Goal: Communication & Community: Share content

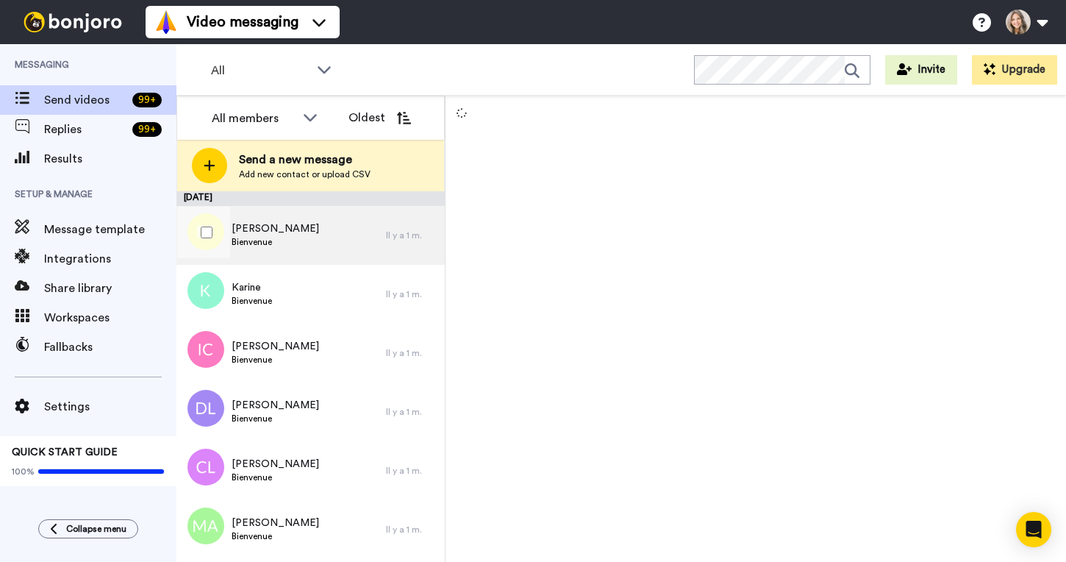
click at [311, 238] on div "Estelle FIQUET Bienvenue" at bounding box center [282, 235] width 210 height 59
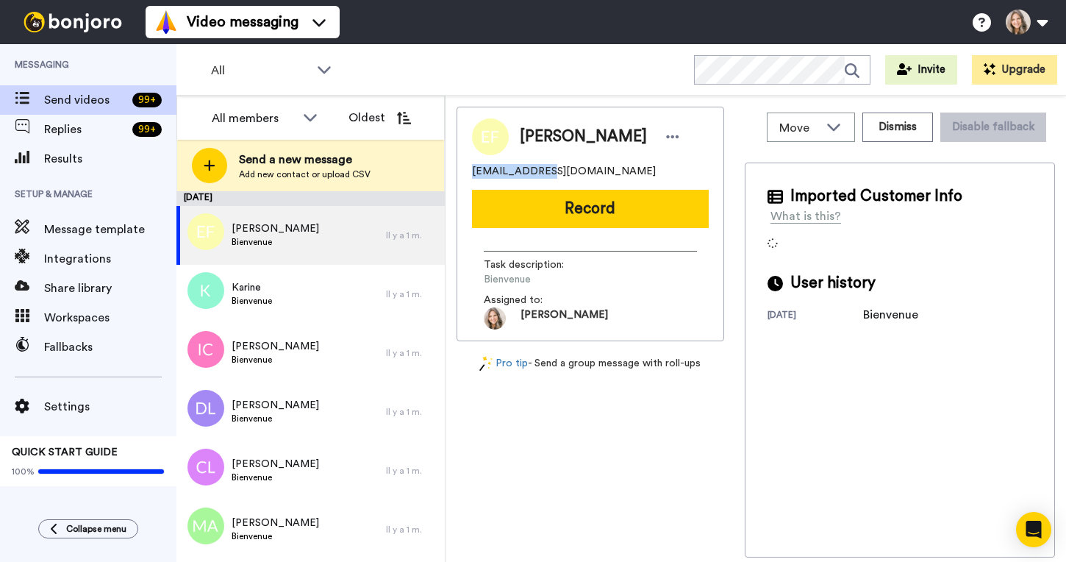
drag, startPoint x: 474, startPoint y: 174, endPoint x: 530, endPoint y: 174, distance: 55.9
click at [530, 174] on span "estellefiquet@gmail.com" at bounding box center [564, 171] width 184 height 15
copy span "estellefiquet"
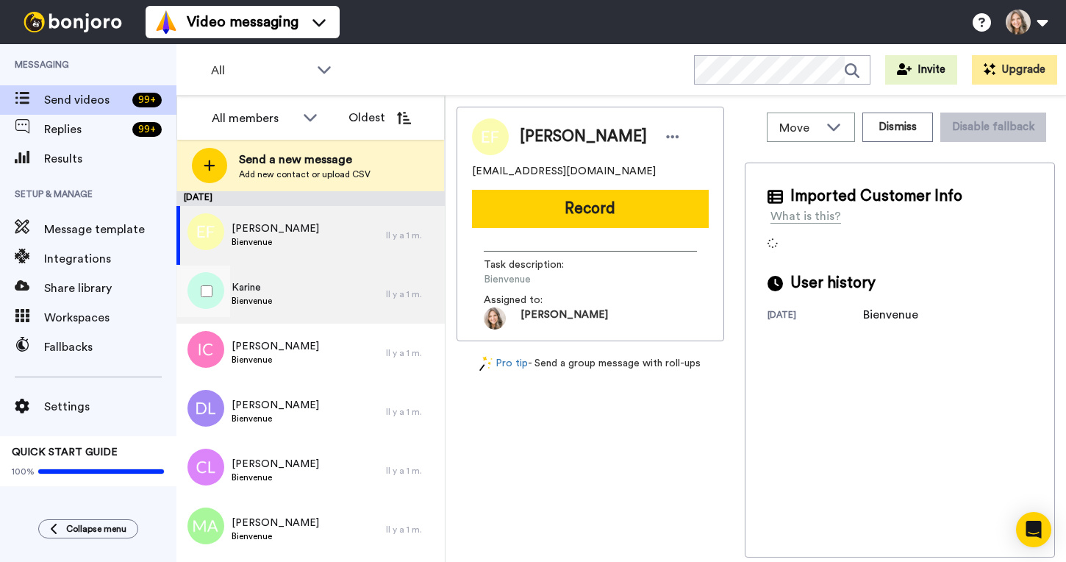
click at [313, 293] on div "Karine Bienvenue" at bounding box center [282, 294] width 210 height 59
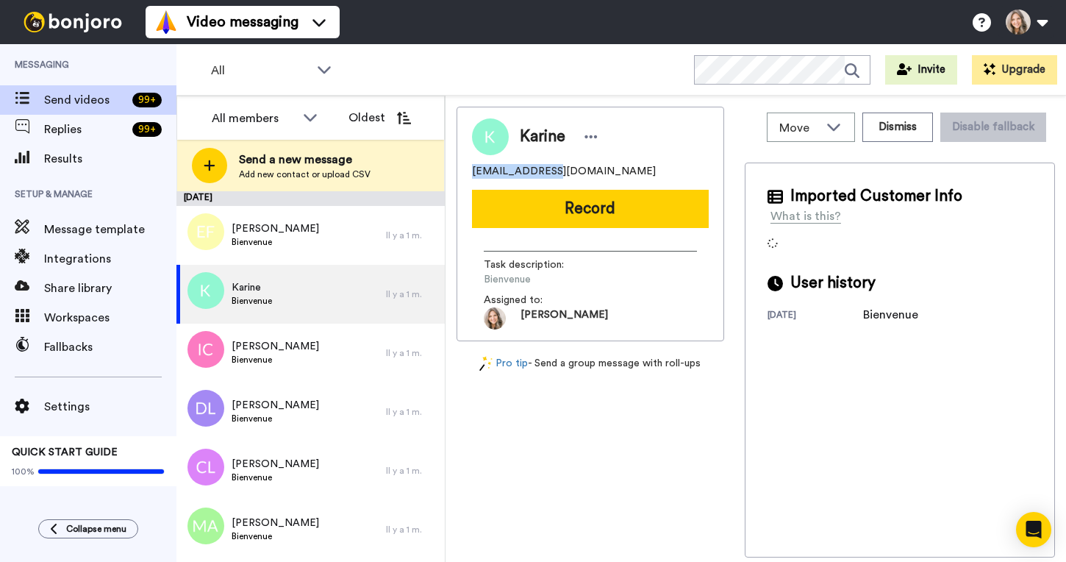
drag, startPoint x: 472, startPoint y: 174, endPoint x: 546, endPoint y: 173, distance: 74.3
click at [546, 173] on span "namastedurieux@gmail.com" at bounding box center [564, 171] width 184 height 15
copy span "namastedurieux"
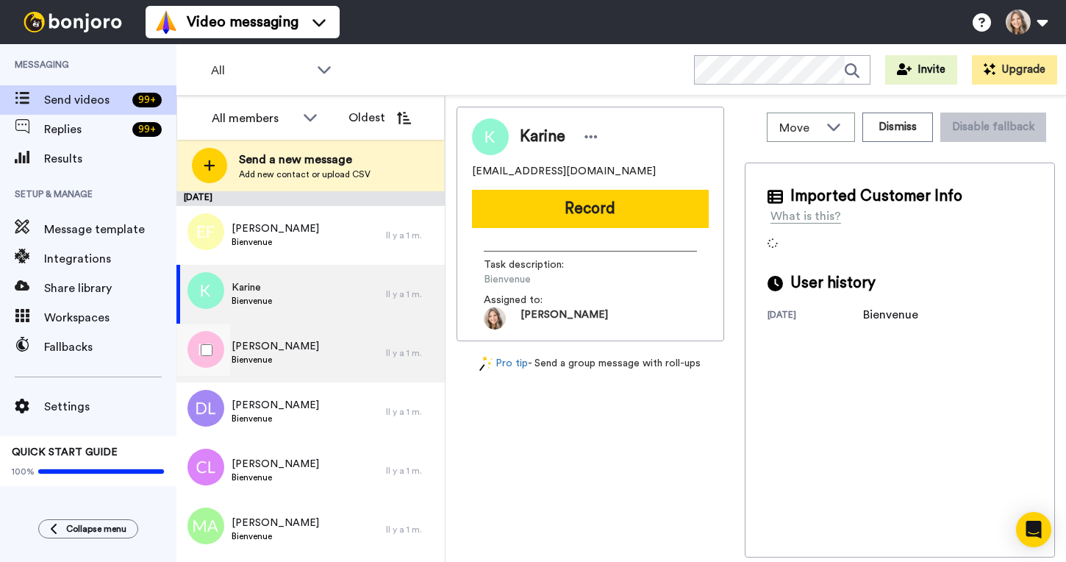
click at [345, 363] on div "Isabelle Champagne Bienvenue" at bounding box center [282, 353] width 210 height 59
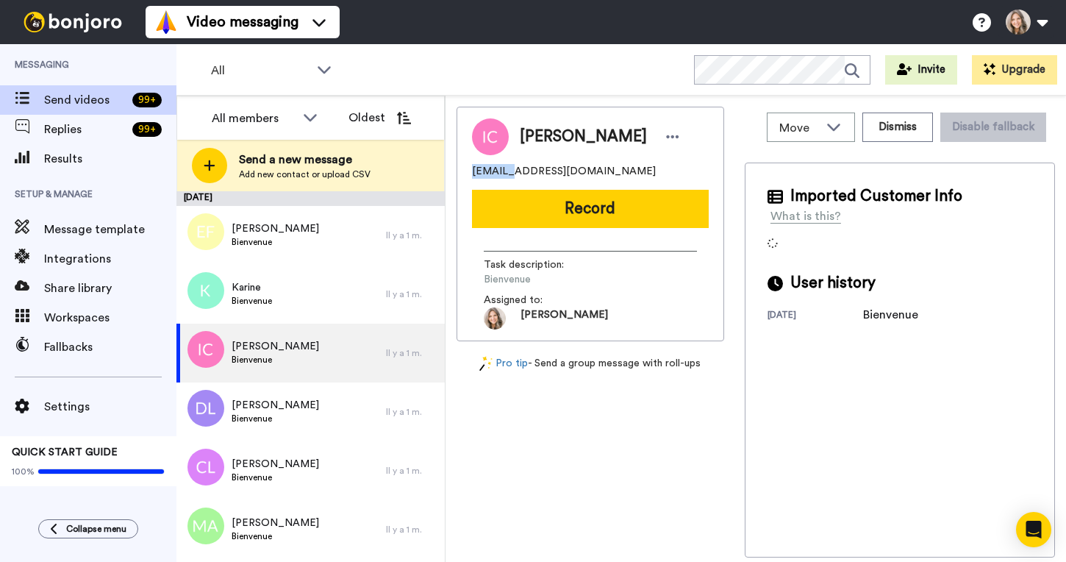
drag, startPoint x: 471, startPoint y: 171, endPoint x: 507, endPoint y: 172, distance: 35.3
click at [507, 172] on span "isa7426@yahoo.ca" at bounding box center [564, 171] width 184 height 15
copy span "isa7426"
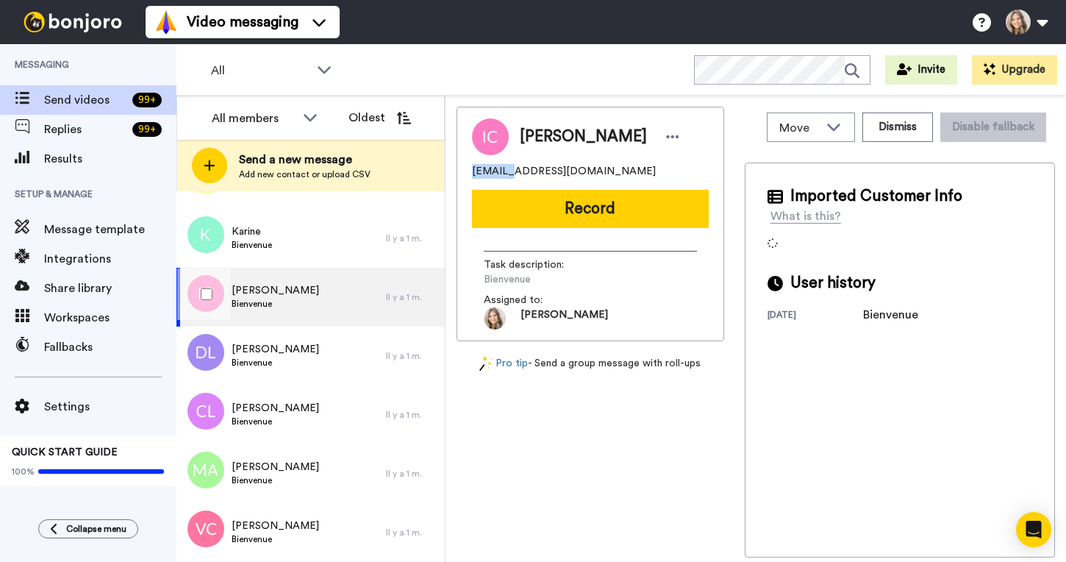
scroll to position [58, 0]
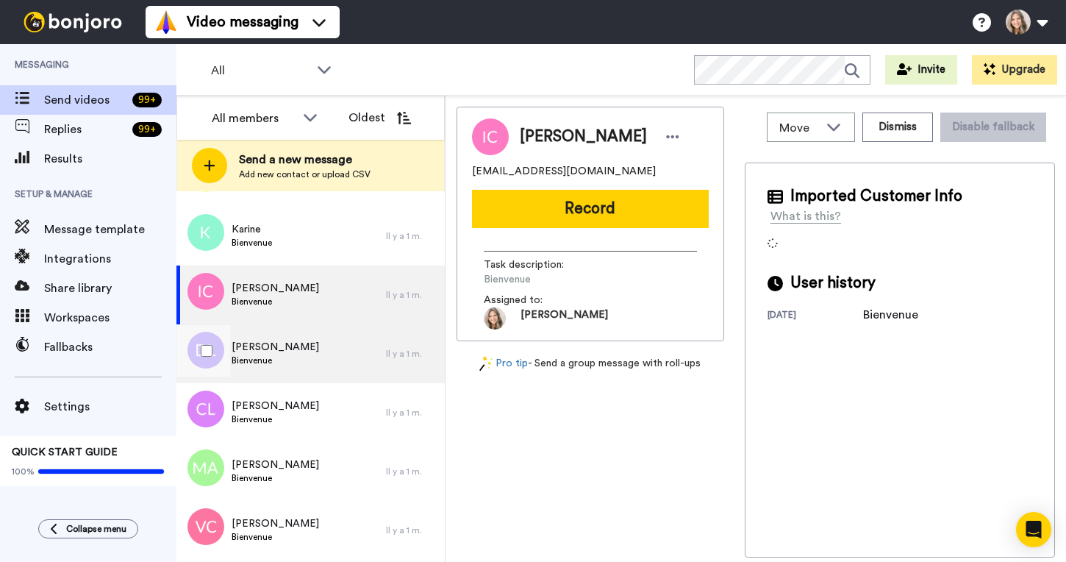
click at [327, 357] on div "Denise Laframboise Bienvenue" at bounding box center [282, 353] width 210 height 59
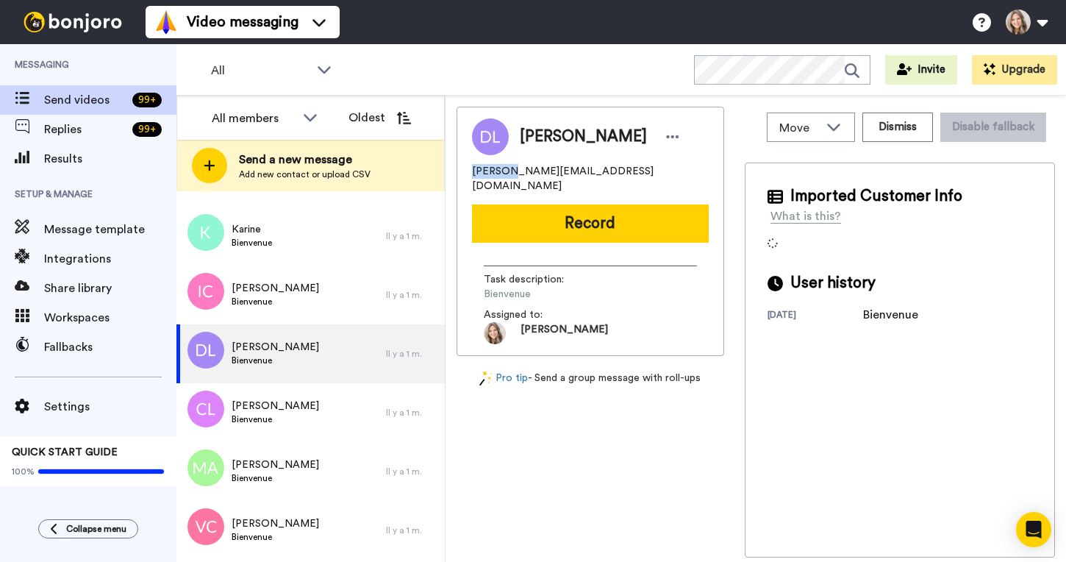
drag, startPoint x: 473, startPoint y: 173, endPoint x: 505, endPoint y: 173, distance: 32.4
click at [505, 173] on span "denisel@live.ca" at bounding box center [590, 178] width 237 height 29
copy span "denisel"
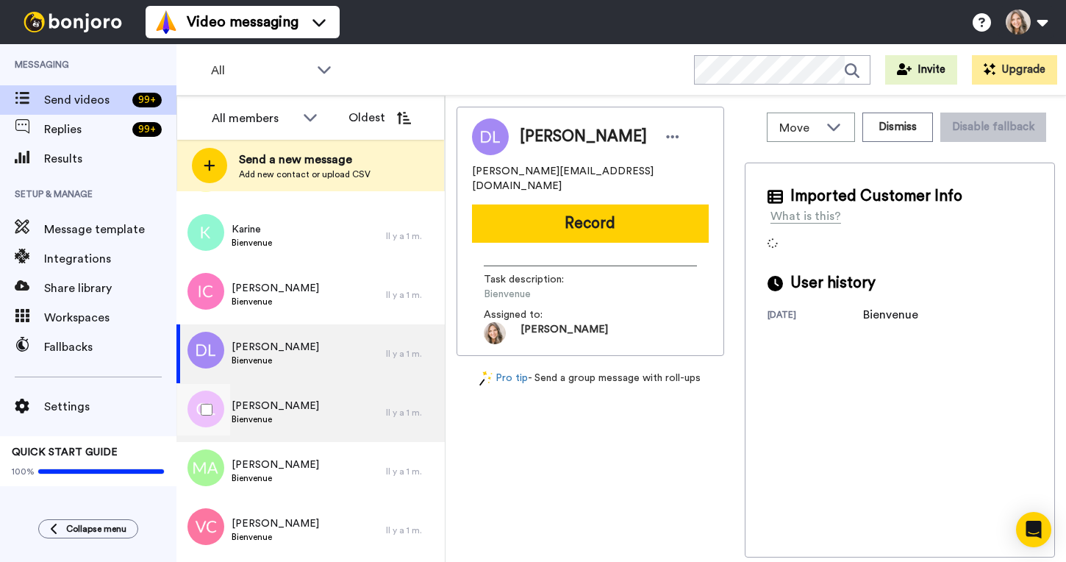
click at [334, 418] on div "Cendrine Lorieul Bienvenue" at bounding box center [282, 412] width 210 height 59
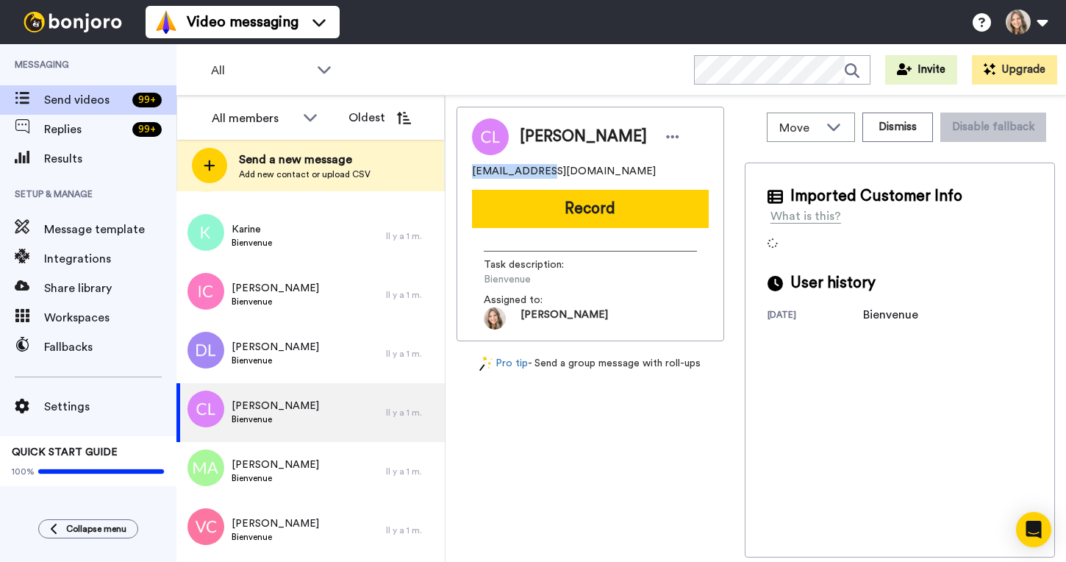
drag, startPoint x: 471, startPoint y: 173, endPoint x: 541, endPoint y: 172, distance: 69.1
click at [541, 172] on div "Cendrine Lorieul cendrinerenon@hotmail.fr Record Task description : Bienvenue A…" at bounding box center [591, 224] width 268 height 235
copy span "cendrinerenon"
click at [910, 126] on button "Dismiss" at bounding box center [898, 127] width 71 height 29
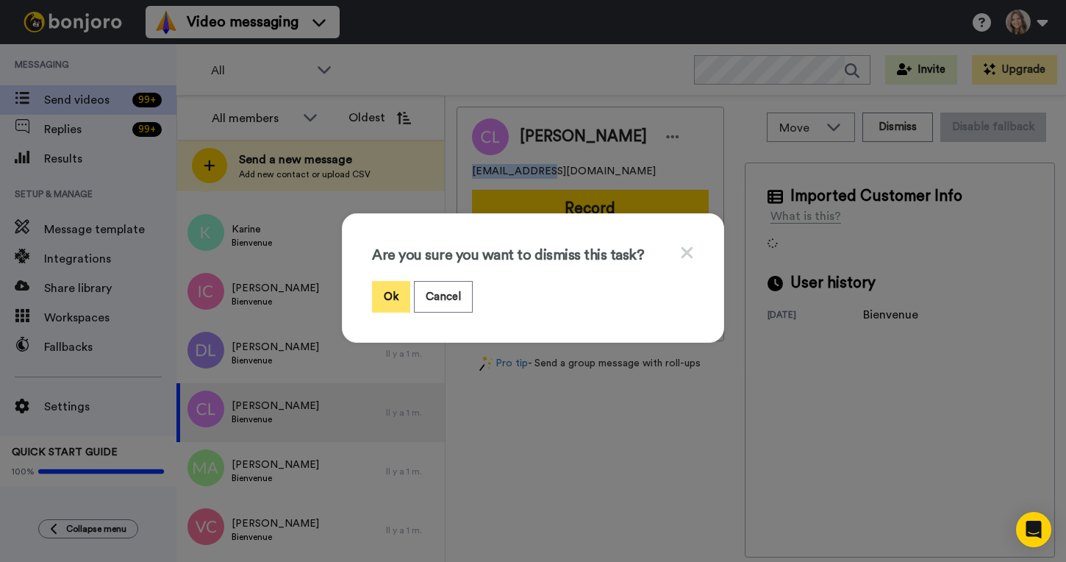
click at [385, 293] on button "Ok" at bounding box center [391, 297] width 38 height 32
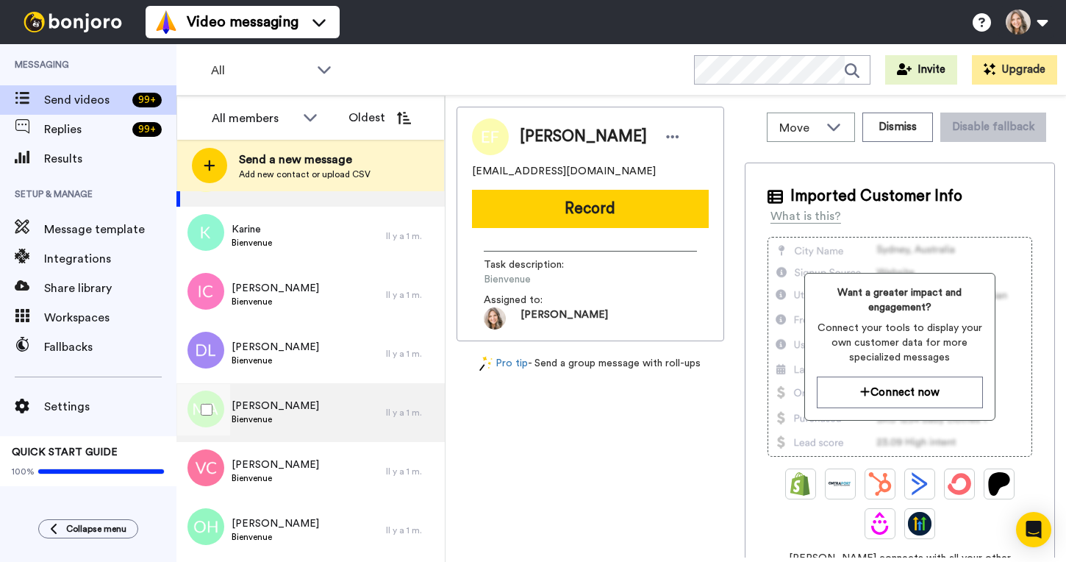
click at [354, 423] on div "Martine ANTOLIN Bienvenue" at bounding box center [282, 412] width 210 height 59
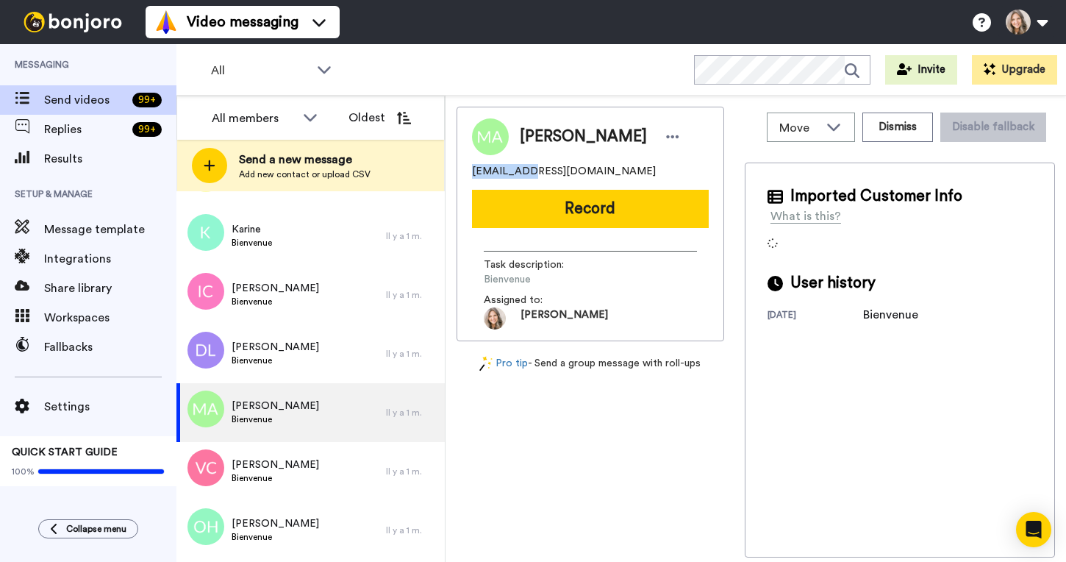
drag, startPoint x: 473, startPoint y: 171, endPoint x: 523, endPoint y: 171, distance: 50.0
click at [523, 171] on span "martinea30@gmail.com" at bounding box center [564, 171] width 184 height 15
copy span "martinea30"
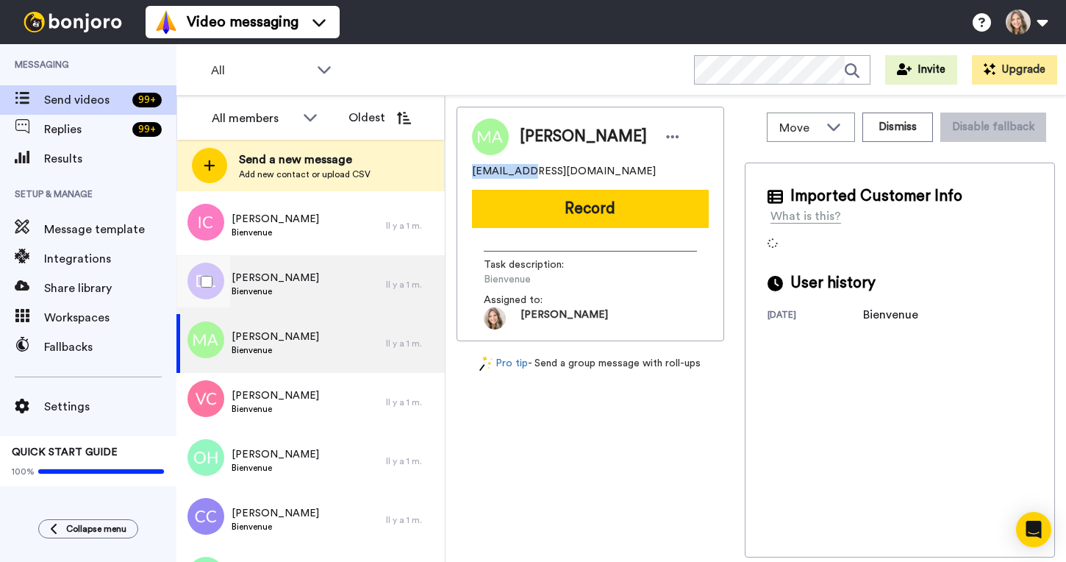
scroll to position [130, 0]
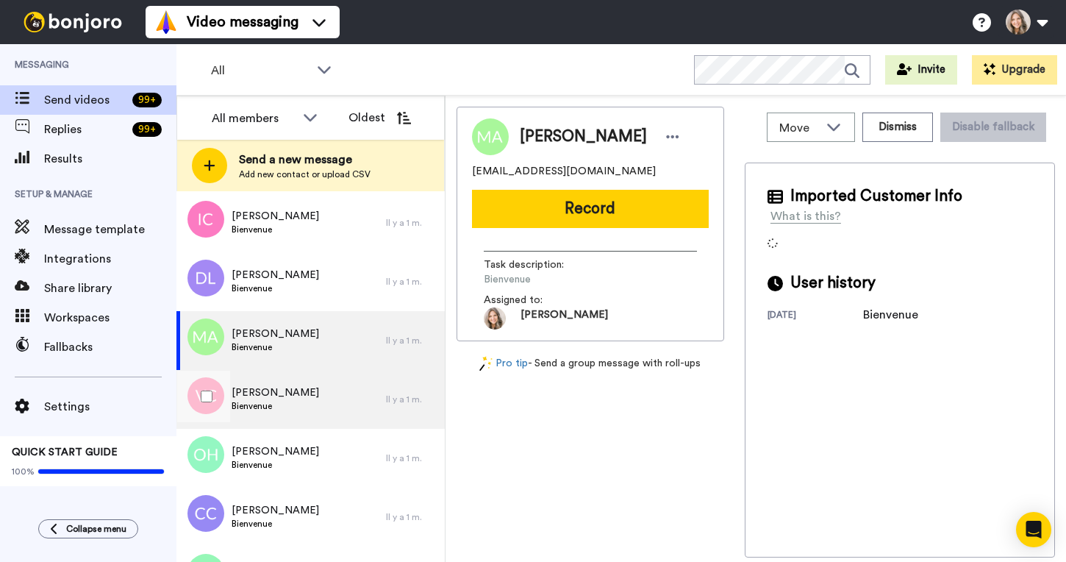
click at [328, 395] on div "Veronique Cauvy Bienvenue" at bounding box center [282, 399] width 210 height 59
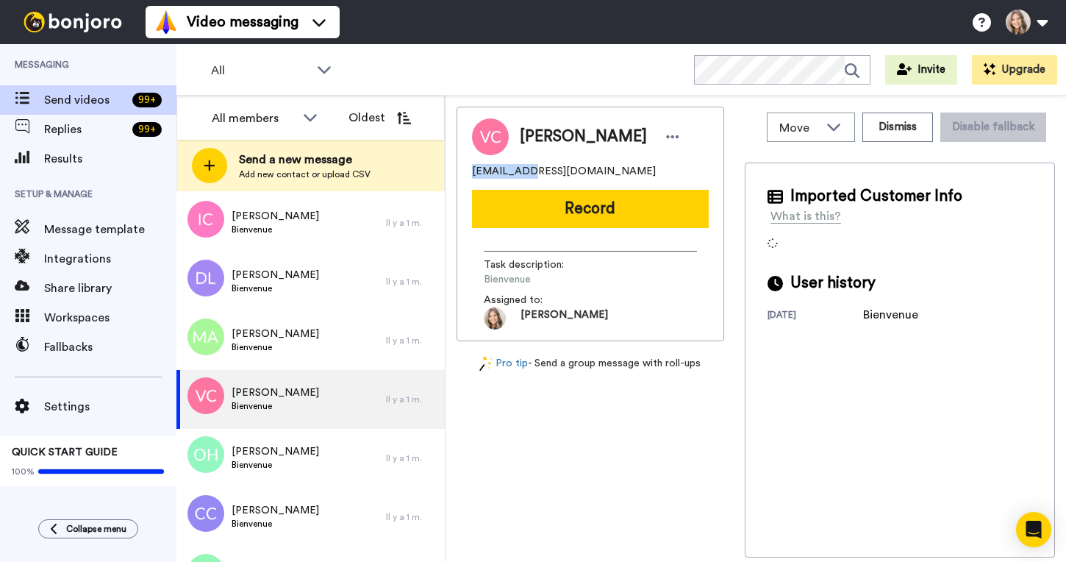
drag, startPoint x: 472, startPoint y: 171, endPoint x: 521, endPoint y: 172, distance: 48.5
click at [521, 172] on span "vero.cauvy@gmail.com" at bounding box center [564, 171] width 184 height 15
copy span "vero.cauvy"
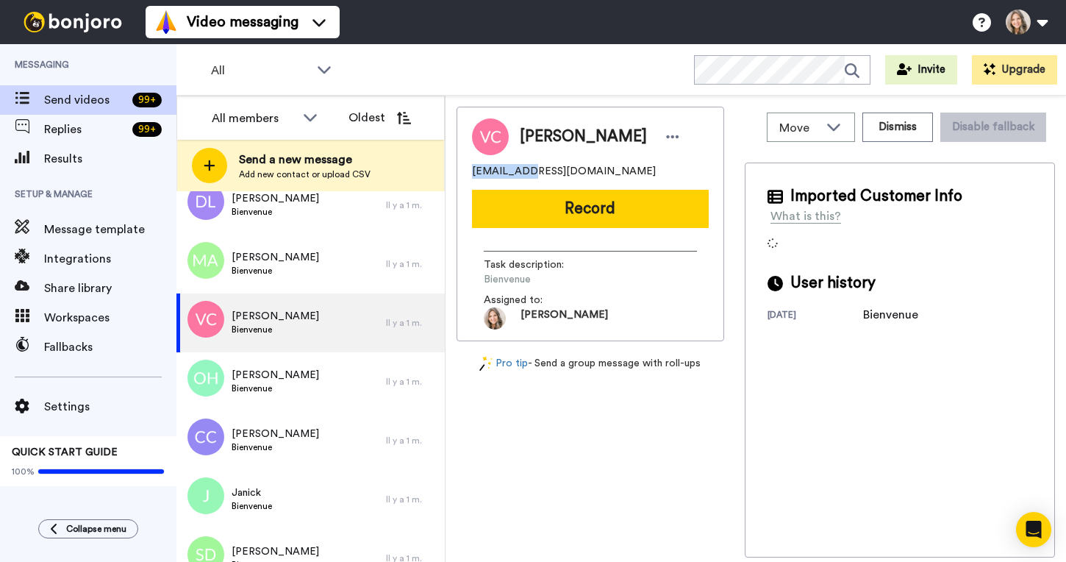
scroll to position [232, 0]
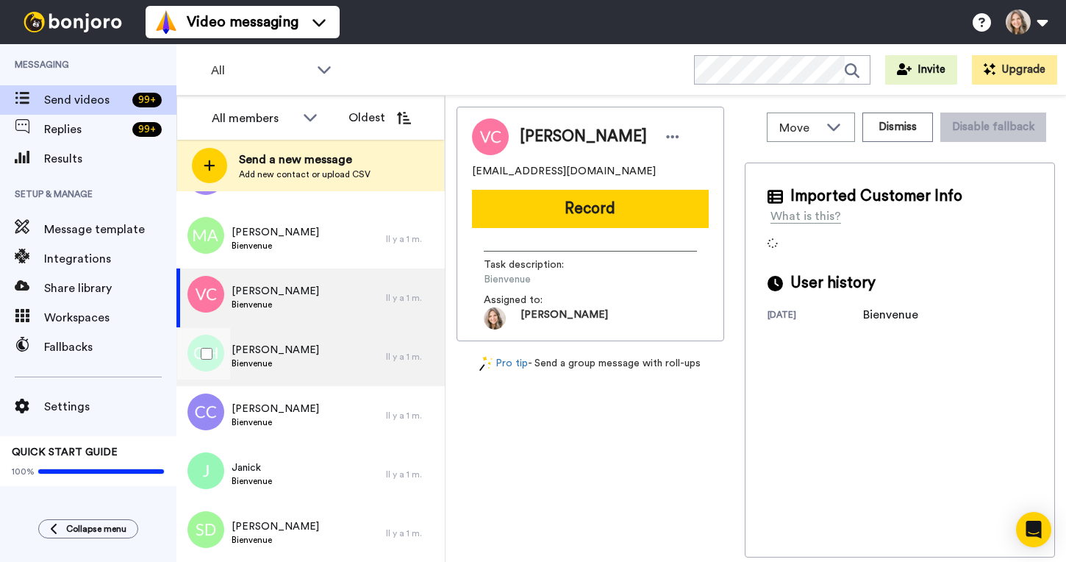
click at [321, 355] on div "Orlane Herault Bienvenue" at bounding box center [282, 356] width 210 height 59
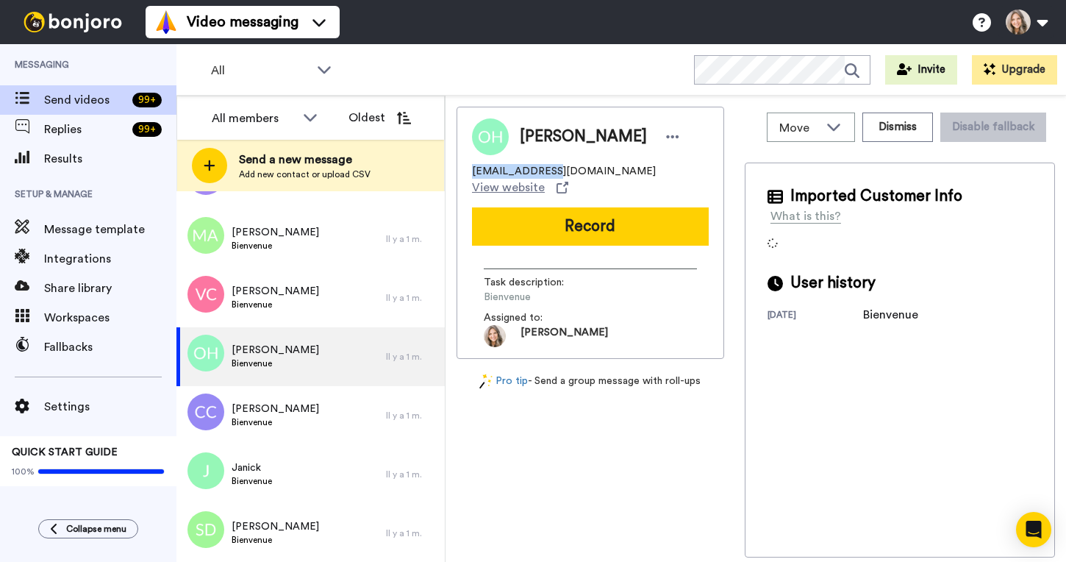
drag, startPoint x: 474, startPoint y: 172, endPoint x: 536, endPoint y: 171, distance: 62.5
click at [536, 171] on span "orlane.herault@orange.fr" at bounding box center [564, 171] width 184 height 15
copy span "orlane.herault"
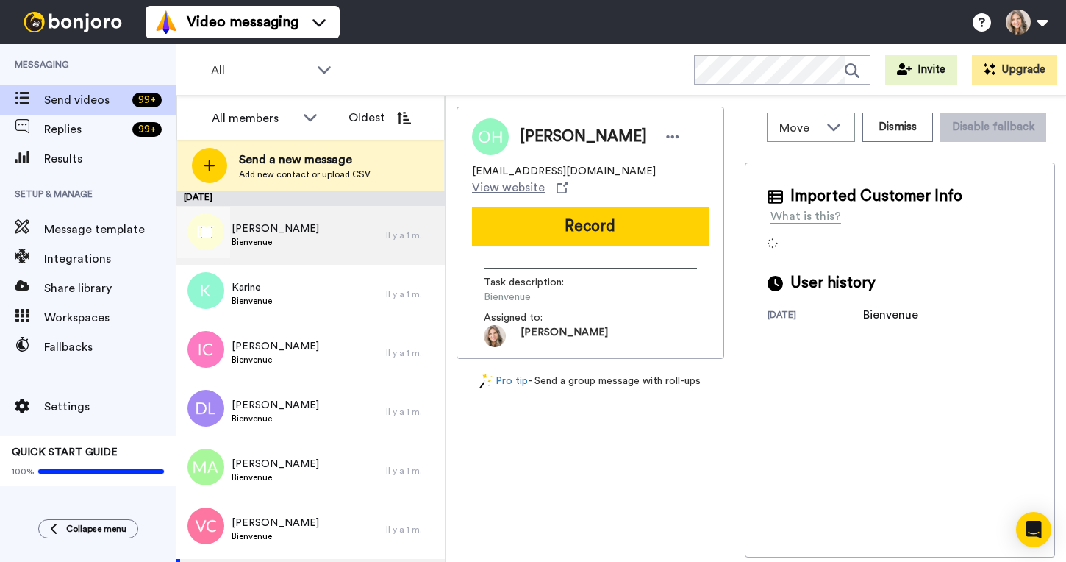
click at [335, 232] on div "Estelle FIQUET Bienvenue" at bounding box center [282, 235] width 210 height 59
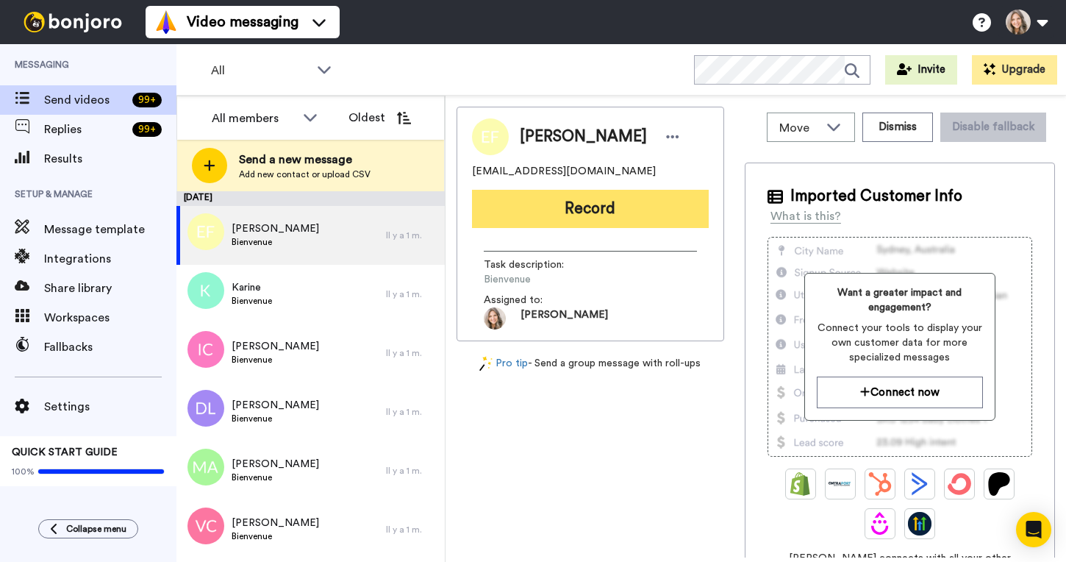
click at [631, 204] on button "Record" at bounding box center [590, 209] width 237 height 38
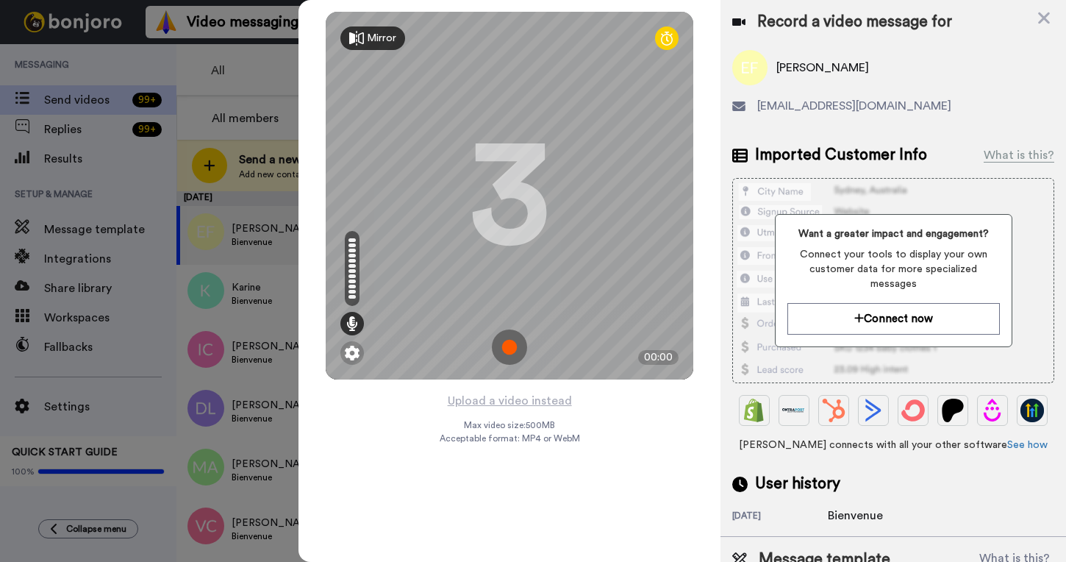
click at [508, 346] on img at bounding box center [509, 346] width 35 height 35
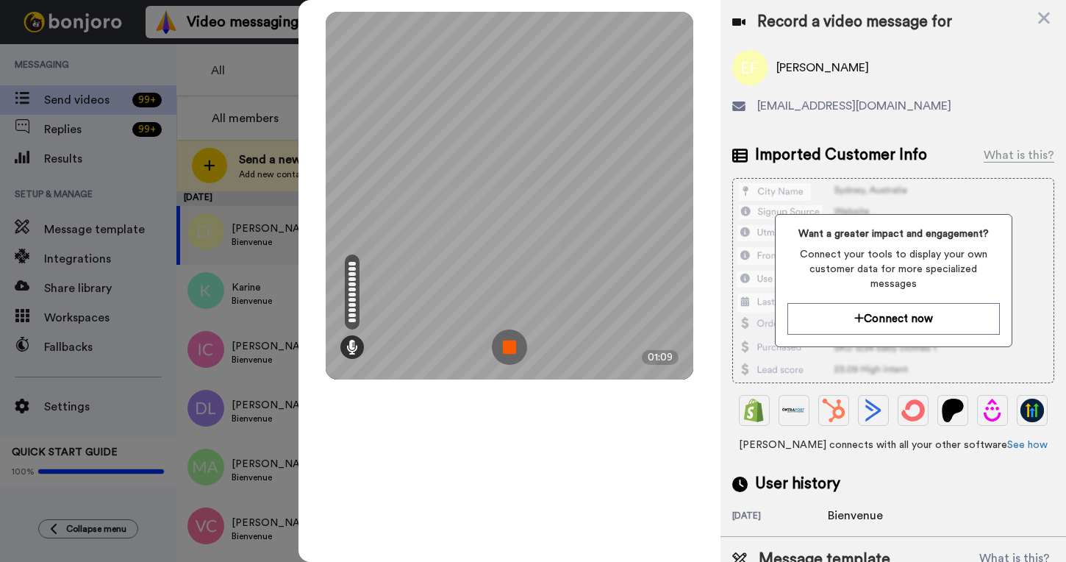
click at [505, 349] on img at bounding box center [509, 346] width 35 height 35
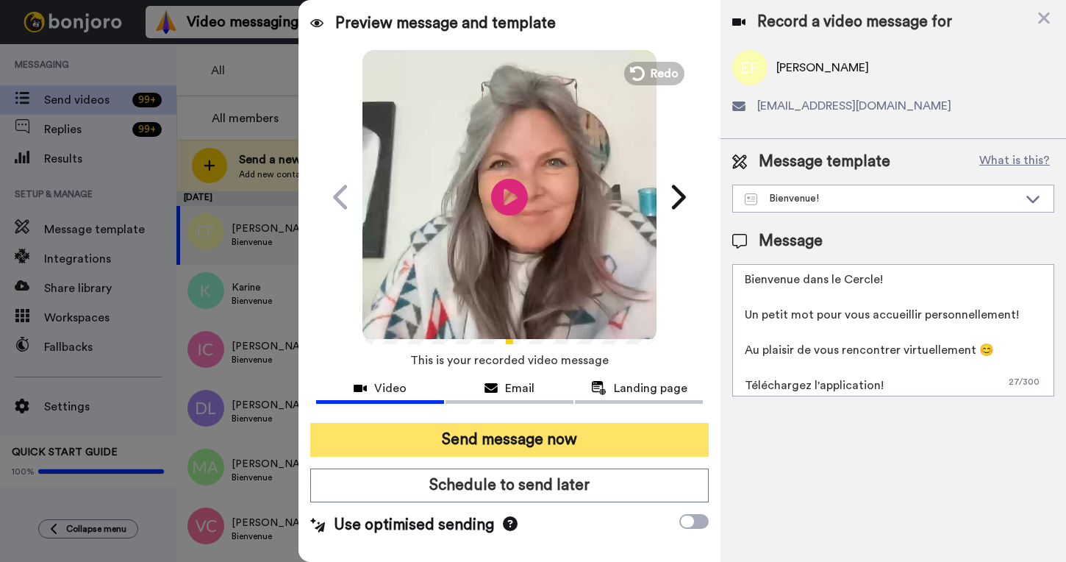
click at [531, 442] on button "Send message now" at bounding box center [509, 440] width 399 height 34
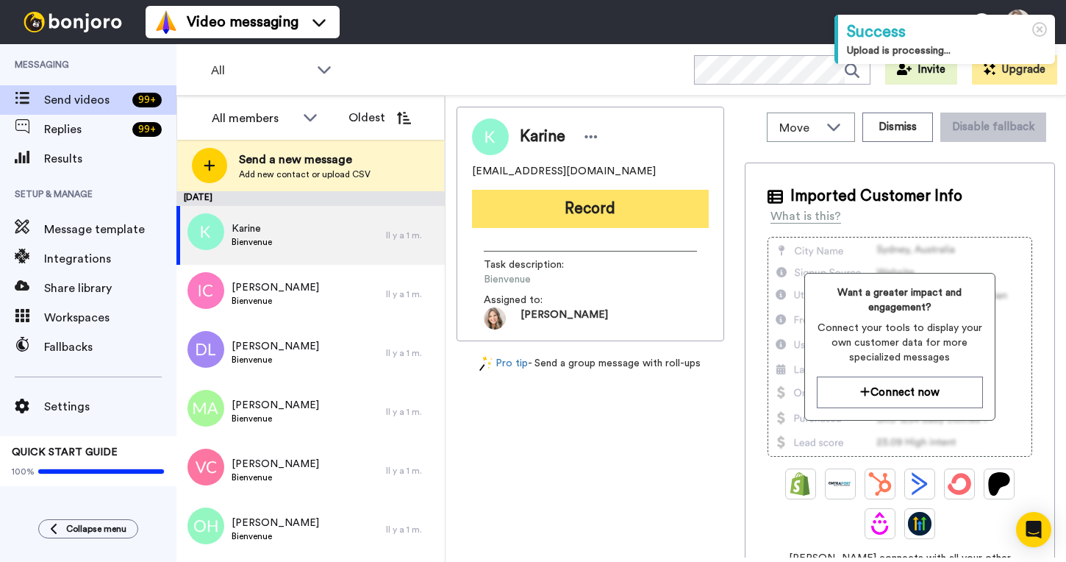
click at [591, 214] on button "Record" at bounding box center [590, 209] width 237 height 38
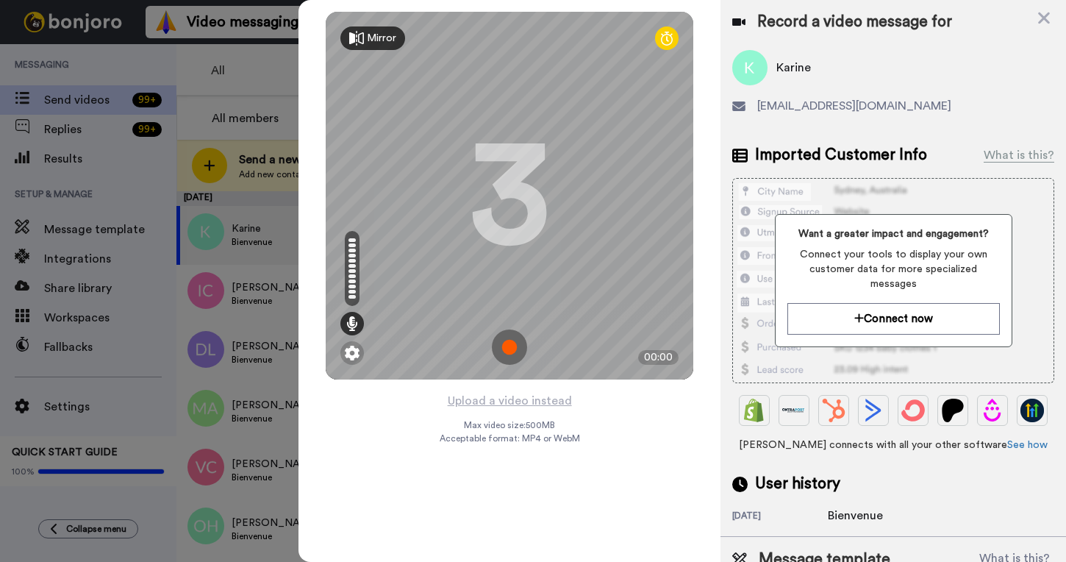
click at [505, 343] on img at bounding box center [509, 346] width 35 height 35
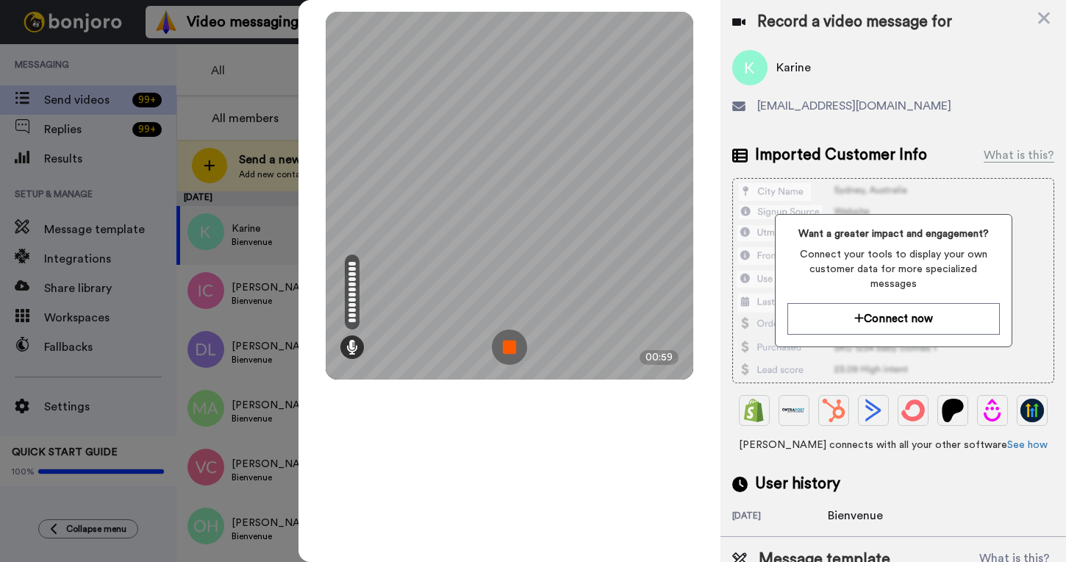
click at [513, 343] on img at bounding box center [509, 346] width 35 height 35
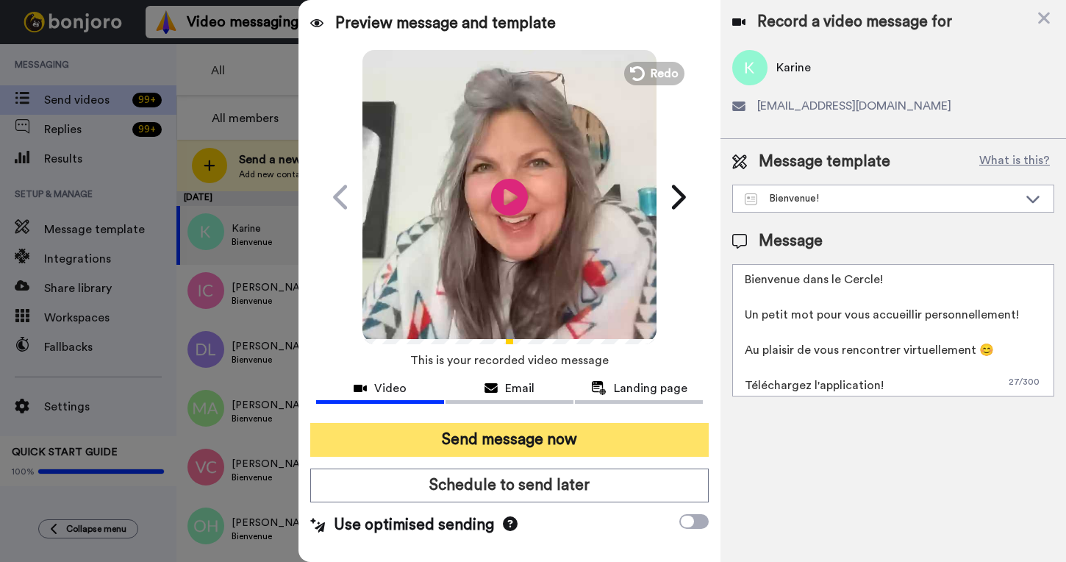
click at [510, 438] on button "Send message now" at bounding box center [509, 440] width 399 height 34
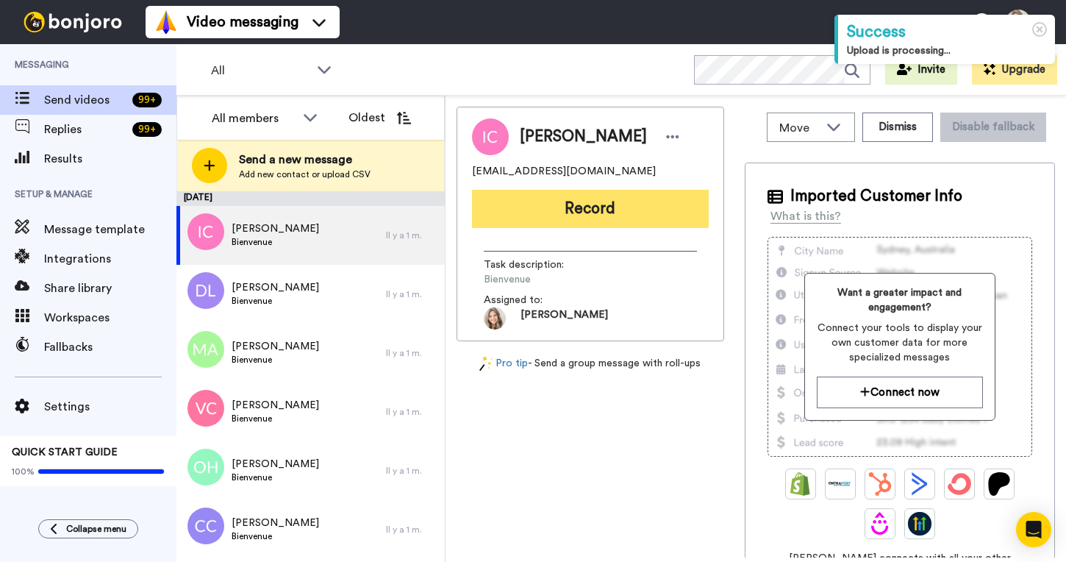
click at [602, 207] on button "Record" at bounding box center [590, 209] width 237 height 38
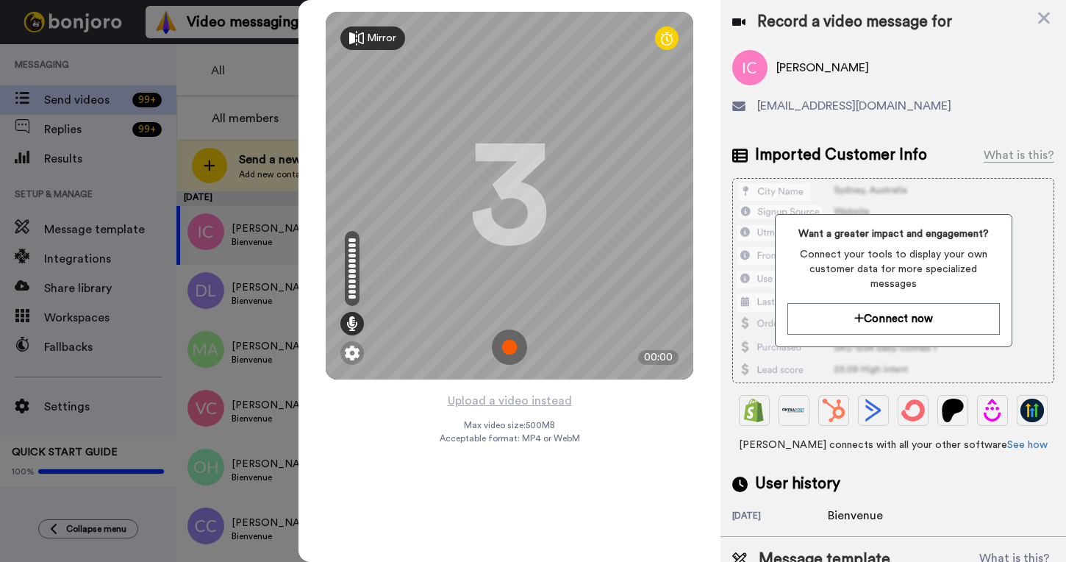
click at [507, 346] on img at bounding box center [509, 346] width 35 height 35
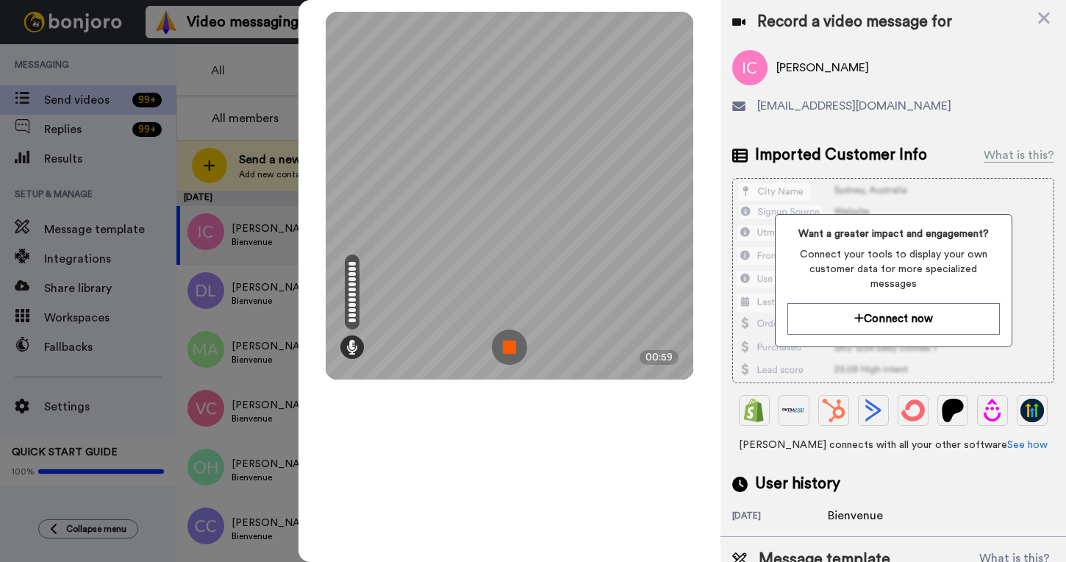
click at [508, 347] on img at bounding box center [509, 346] width 35 height 35
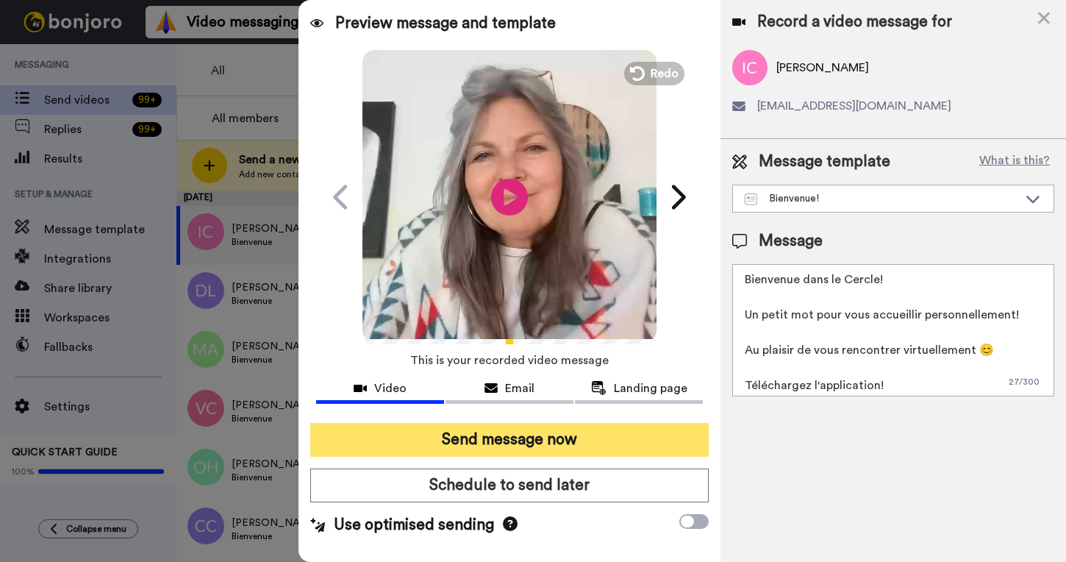
click at [544, 441] on button "Send message now" at bounding box center [509, 440] width 399 height 34
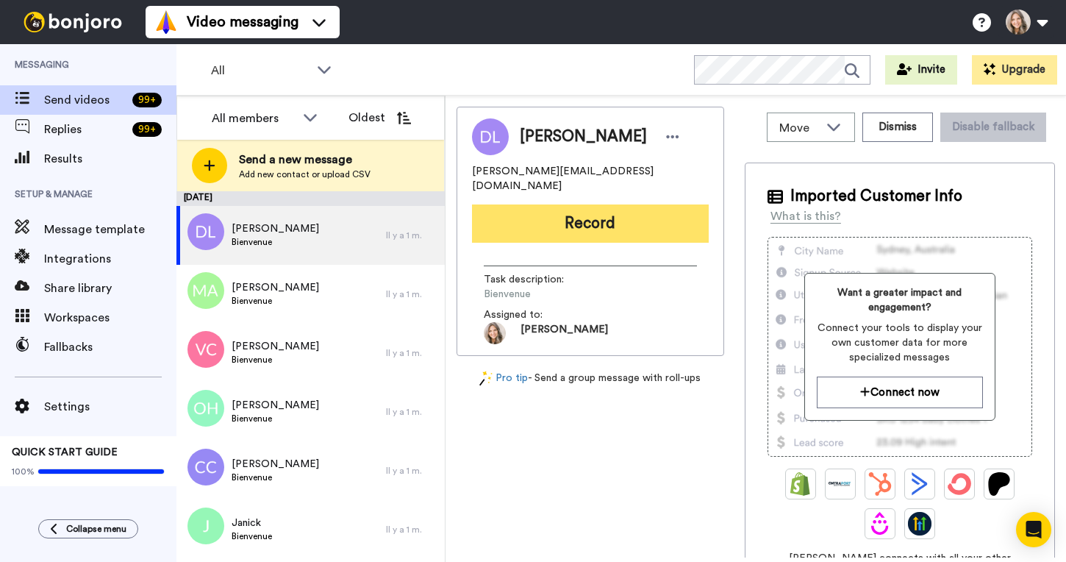
click at [608, 210] on button "Record" at bounding box center [590, 223] width 237 height 38
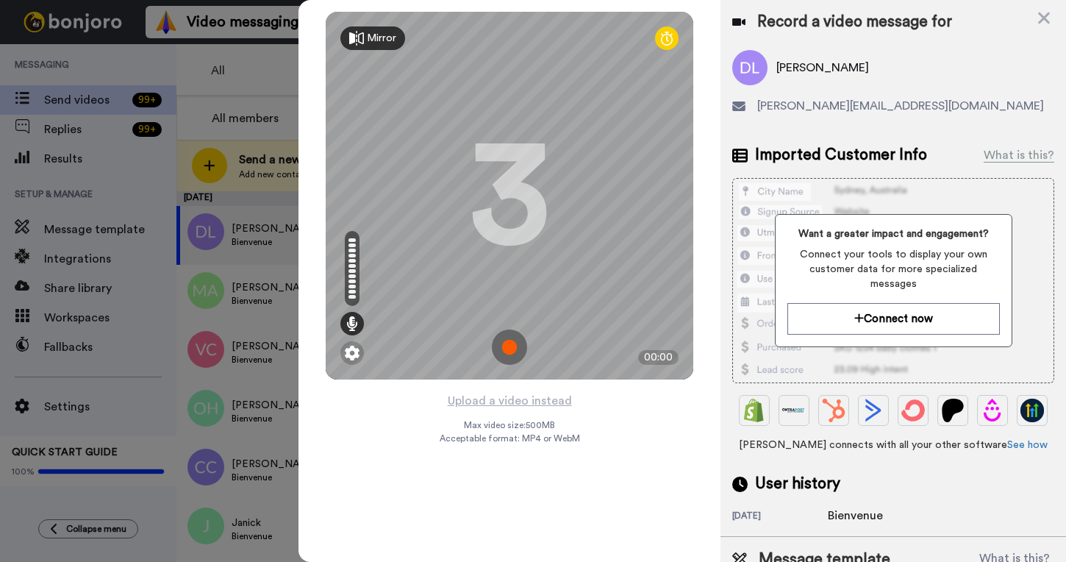
click at [510, 345] on img at bounding box center [509, 346] width 35 height 35
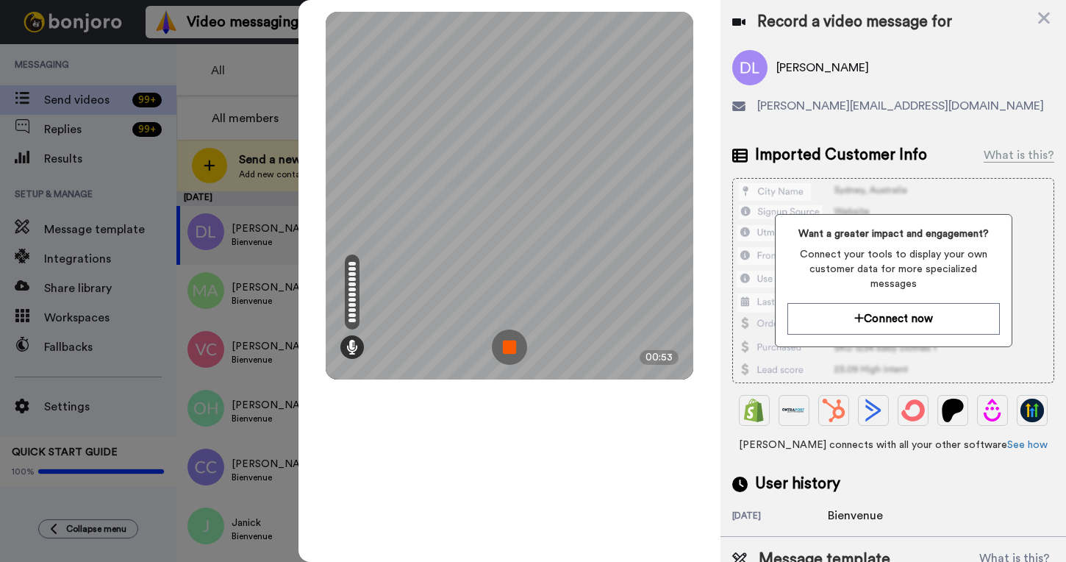
click at [508, 346] on img at bounding box center [509, 346] width 35 height 35
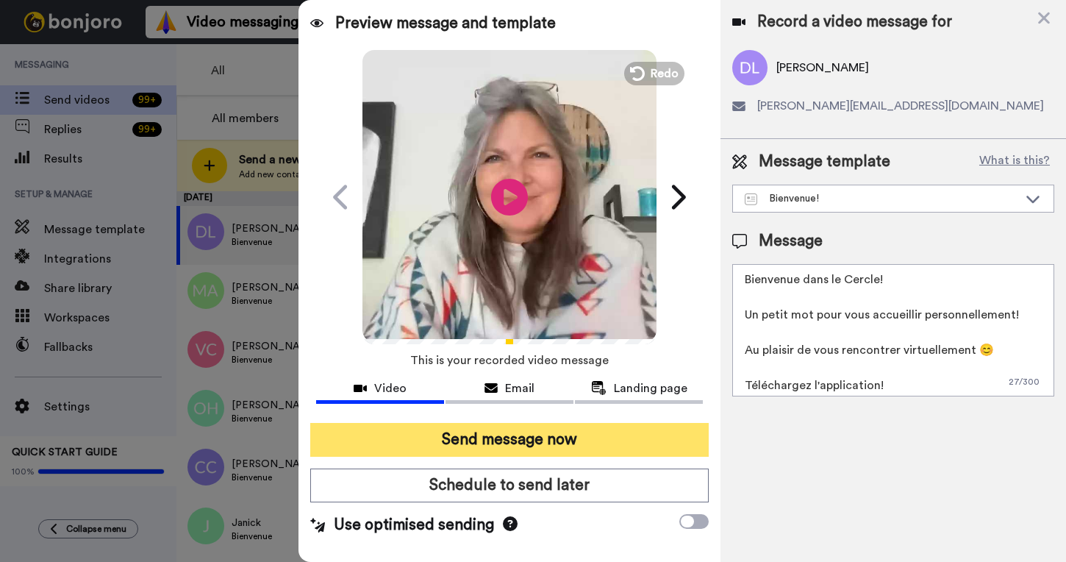
click at [540, 446] on button "Send message now" at bounding box center [509, 440] width 399 height 34
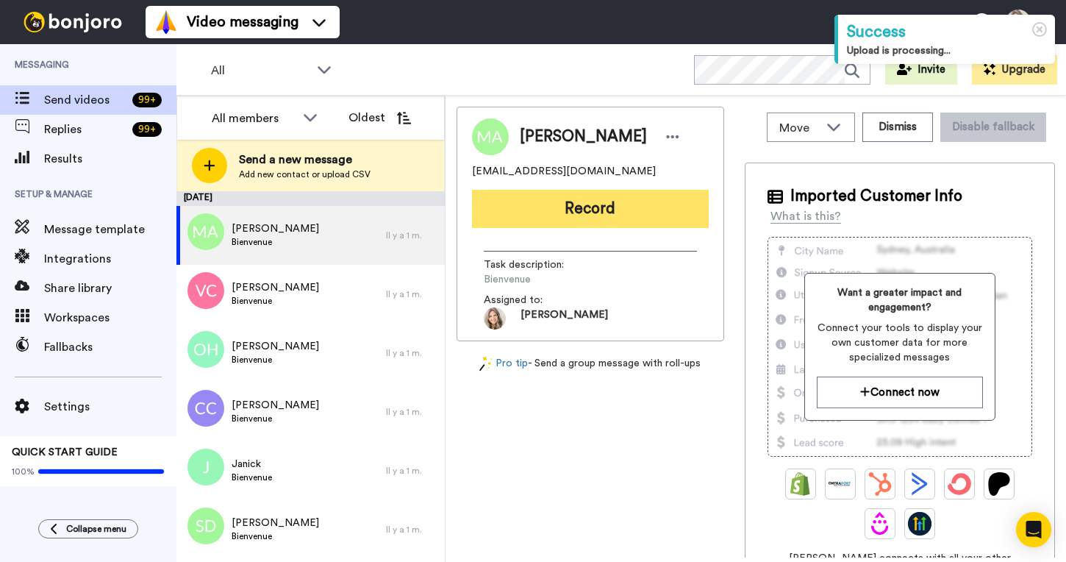
click at [622, 209] on button "Record" at bounding box center [590, 209] width 237 height 38
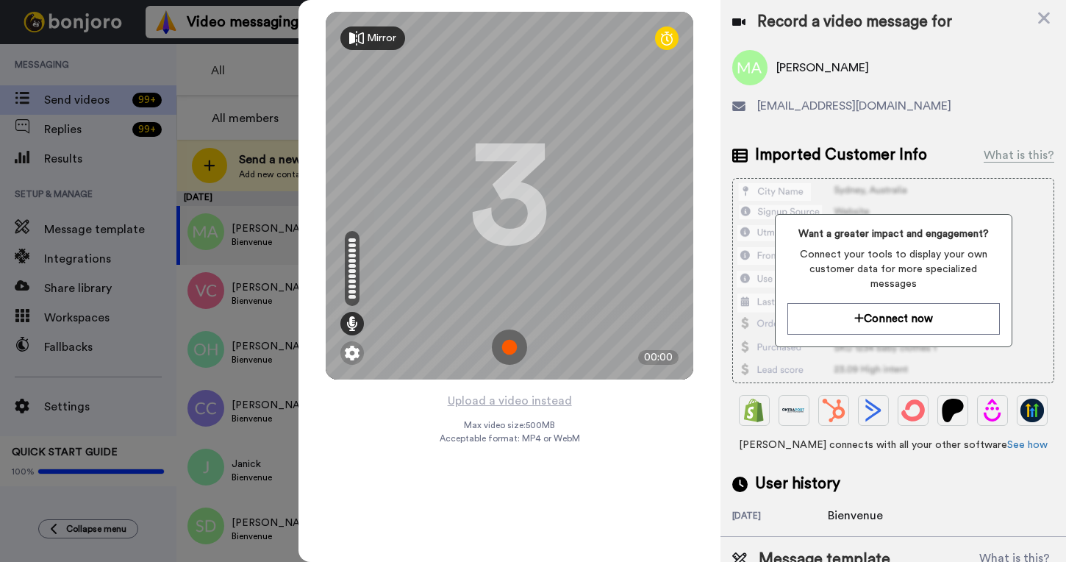
click at [510, 349] on img at bounding box center [509, 346] width 35 height 35
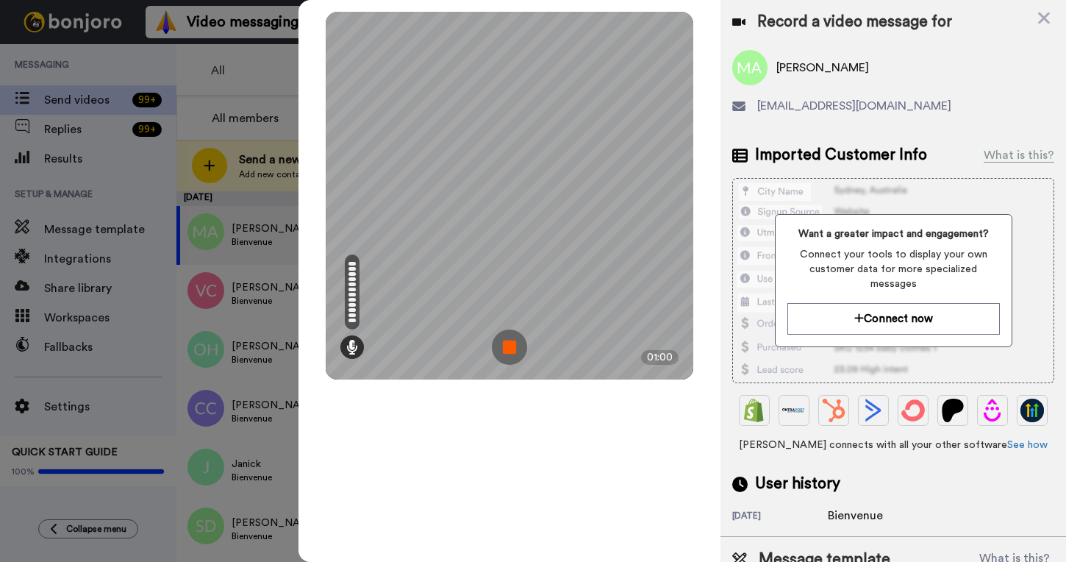
click at [512, 349] on img at bounding box center [509, 346] width 35 height 35
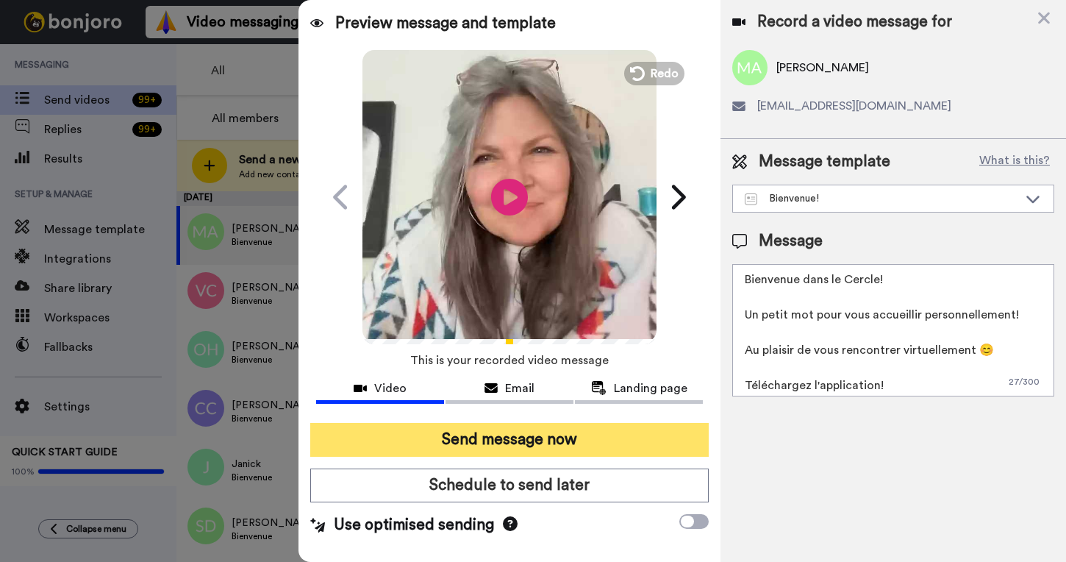
click at [519, 441] on button "Send message now" at bounding box center [509, 440] width 399 height 34
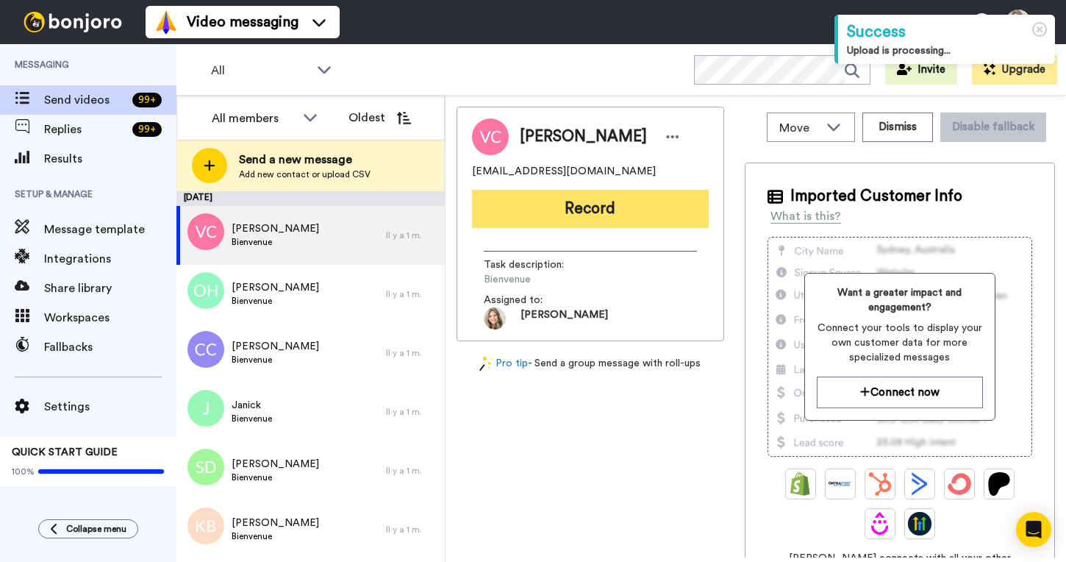
click at [601, 208] on button "Record" at bounding box center [590, 209] width 237 height 38
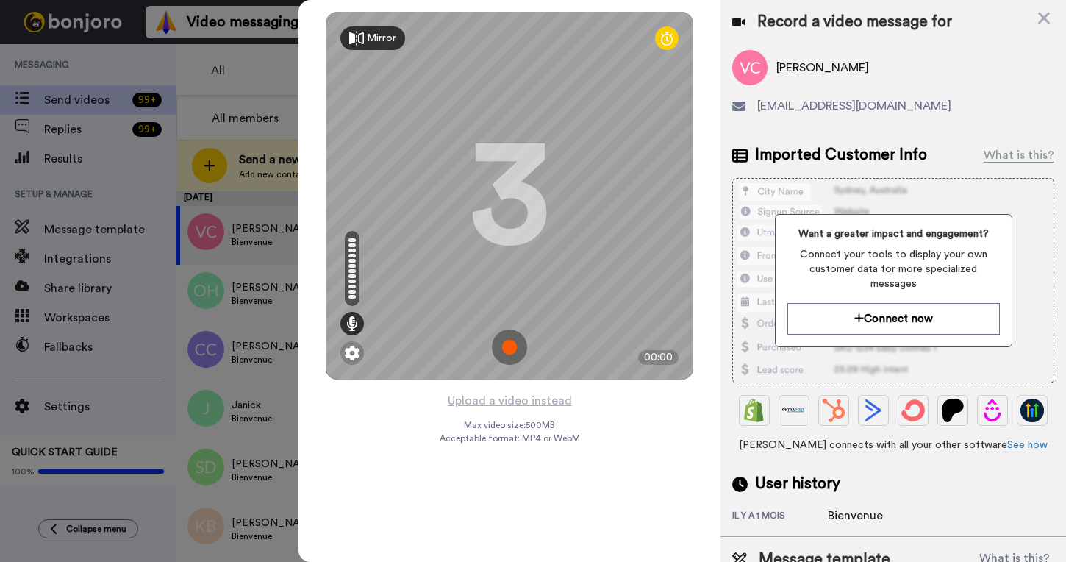
click at [513, 347] on img at bounding box center [509, 346] width 35 height 35
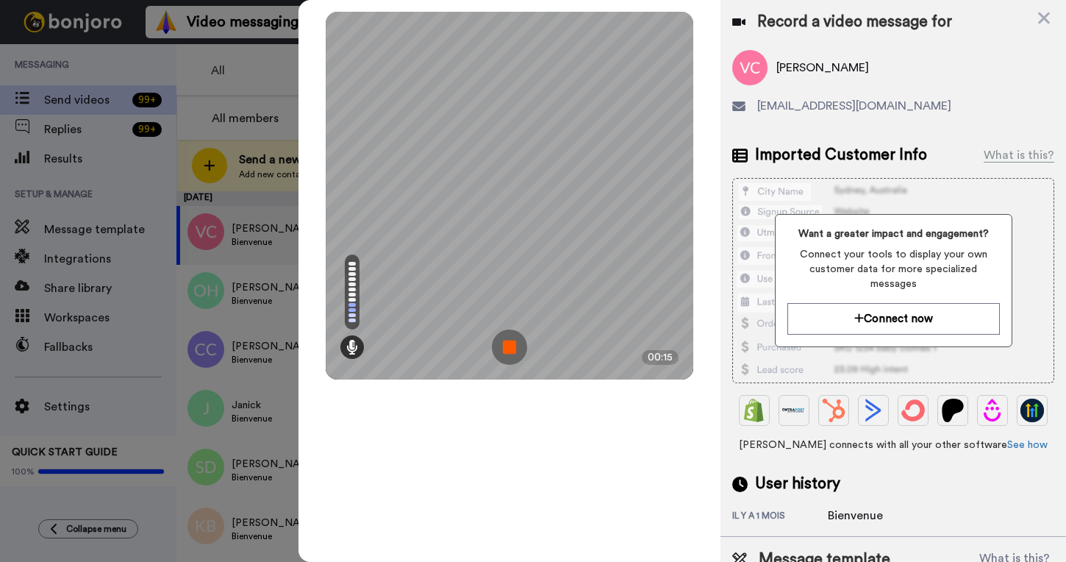
click at [471, 433] on div "Mirror Redo 3 00:15" at bounding box center [510, 281] width 422 height 562
click at [516, 350] on img at bounding box center [509, 346] width 35 height 35
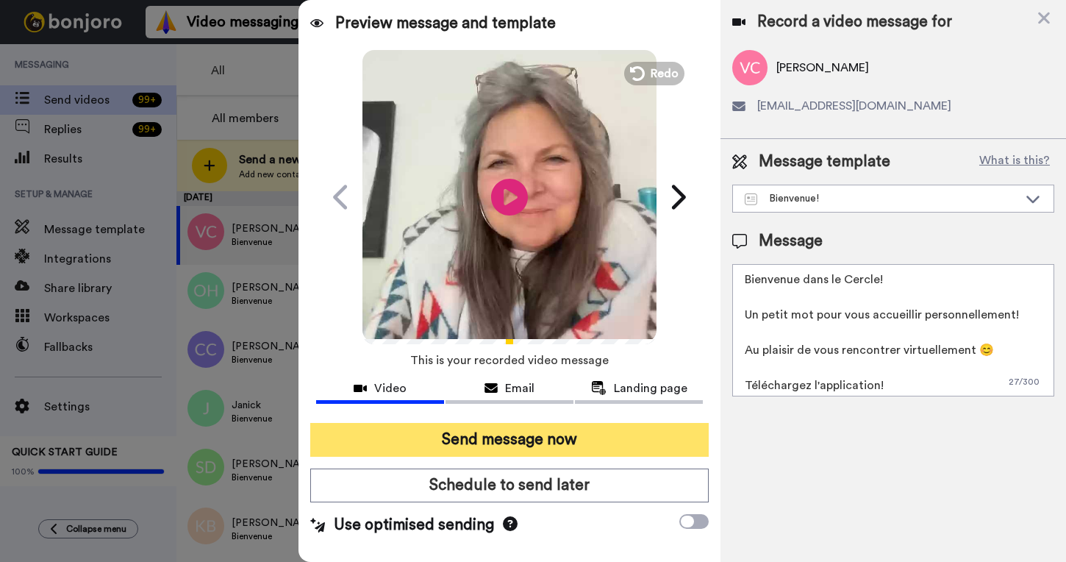
click at [536, 449] on button "Send message now" at bounding box center [509, 440] width 399 height 34
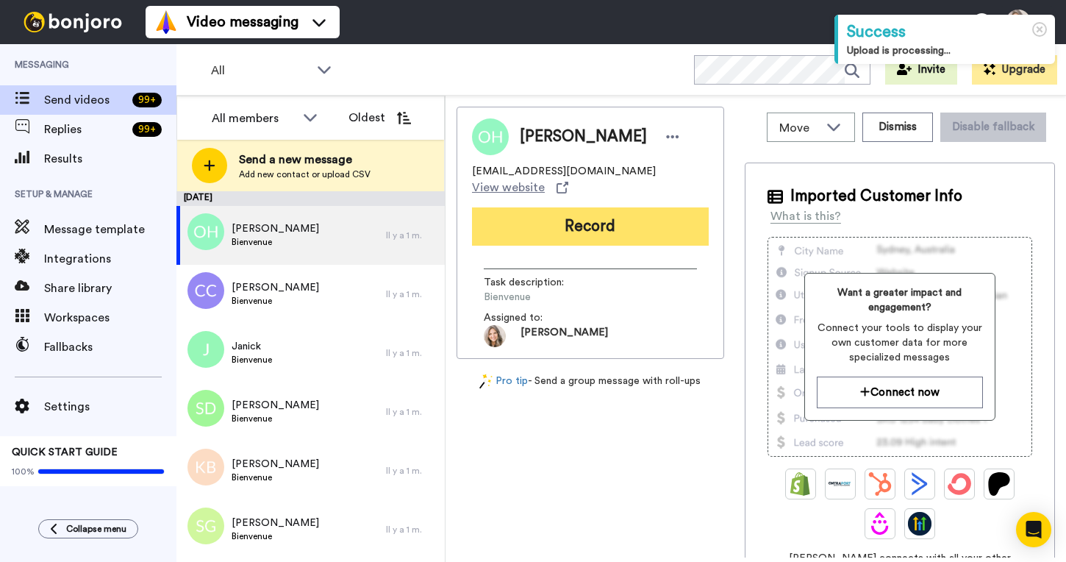
click at [592, 217] on button "Record" at bounding box center [590, 226] width 237 height 38
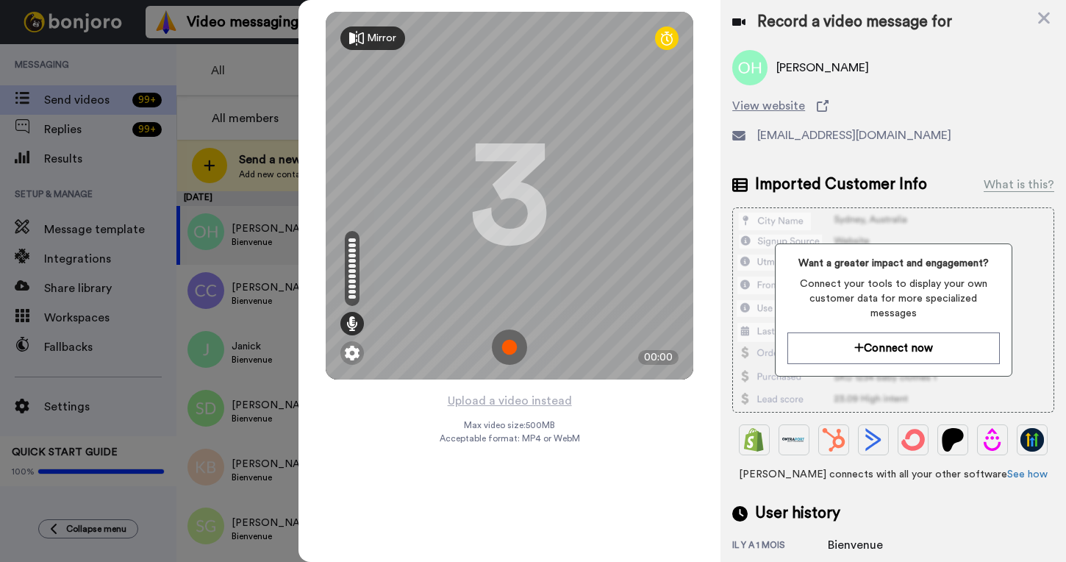
click at [524, 359] on img at bounding box center [509, 346] width 35 height 35
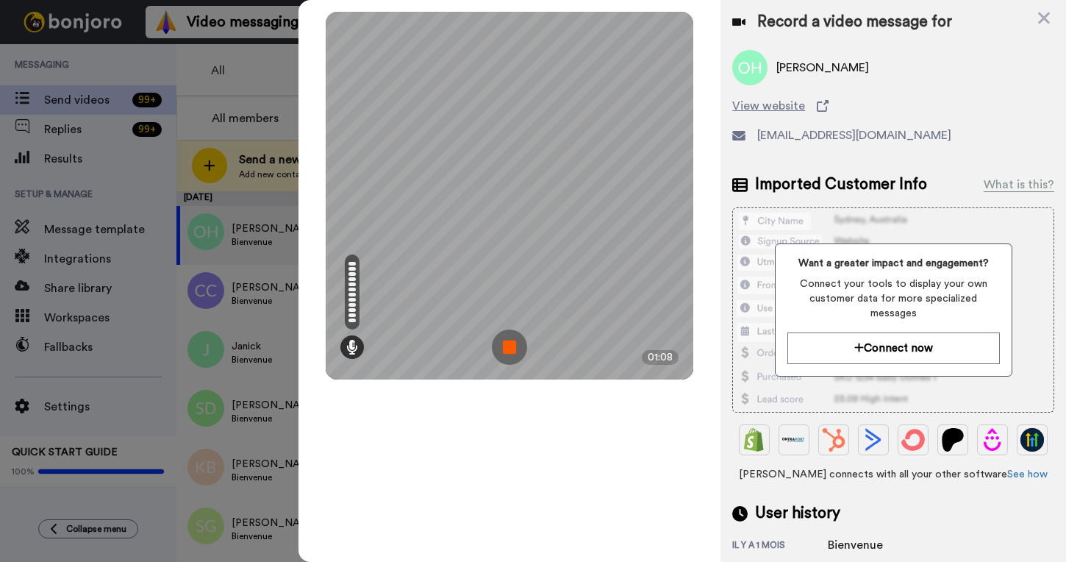
click at [517, 346] on img at bounding box center [509, 346] width 35 height 35
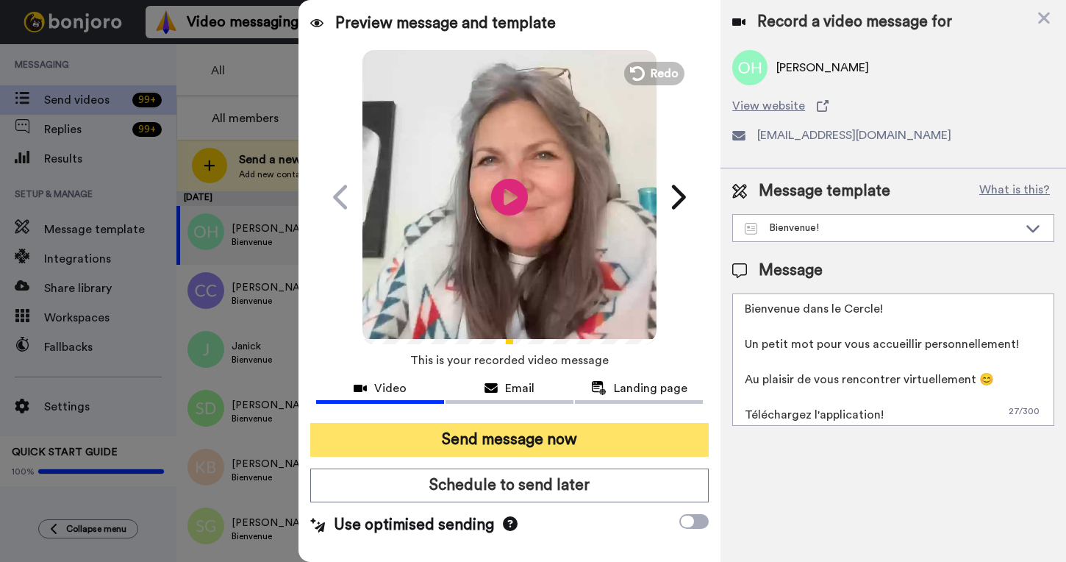
click at [500, 437] on button "Send message now" at bounding box center [509, 440] width 399 height 34
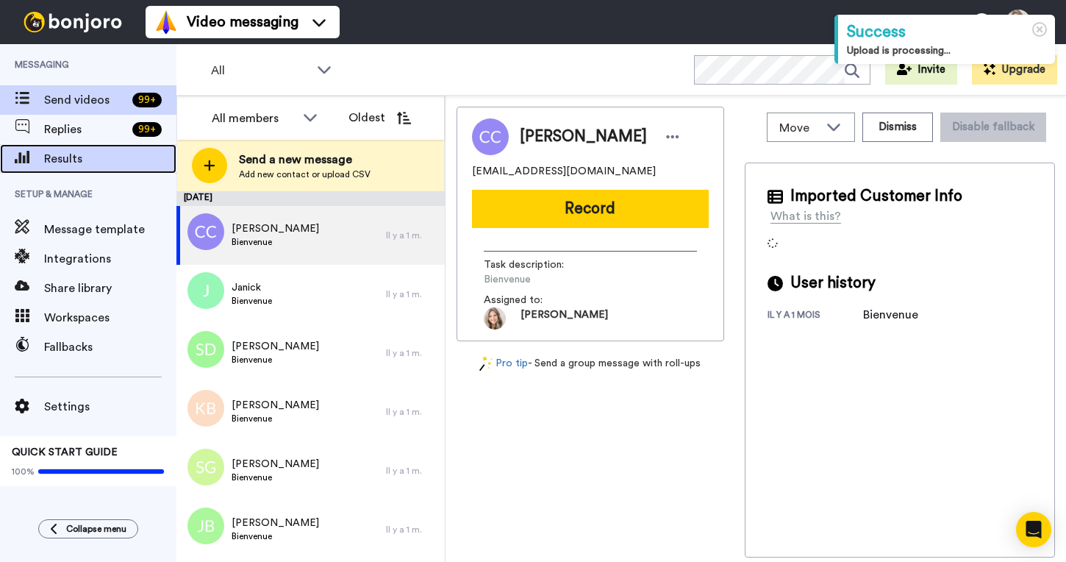
click at [82, 159] on span "Results" at bounding box center [110, 159] width 132 height 18
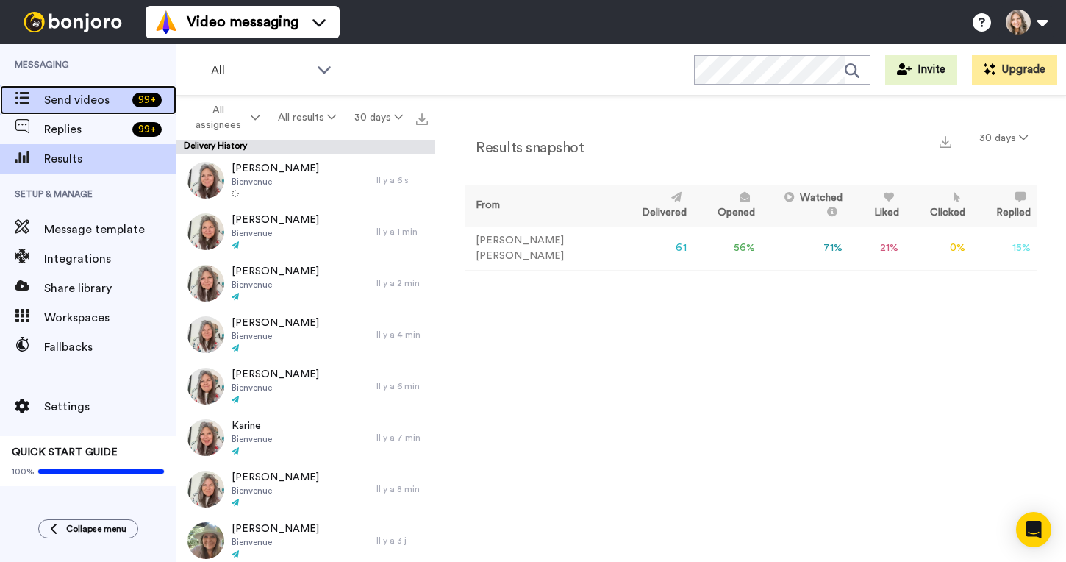
click at [104, 102] on span "Send videos" at bounding box center [85, 100] width 82 height 18
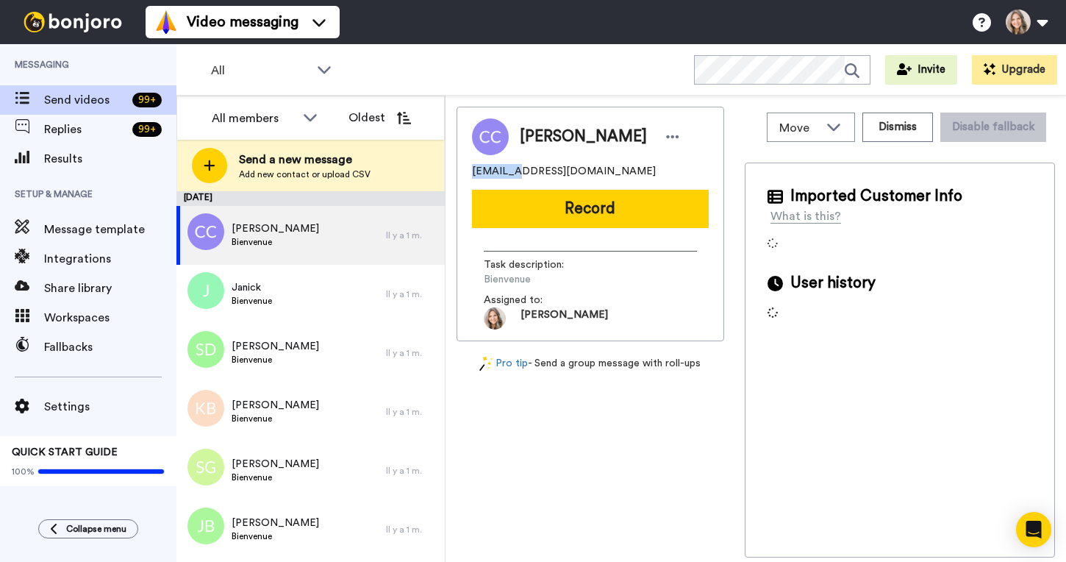
drag, startPoint x: 471, startPoint y: 173, endPoint x: 513, endPoint y: 174, distance: 41.2
click at [513, 174] on span "[EMAIL_ADDRESS][DOMAIN_NAME]" at bounding box center [564, 171] width 184 height 15
copy span "balucaco"
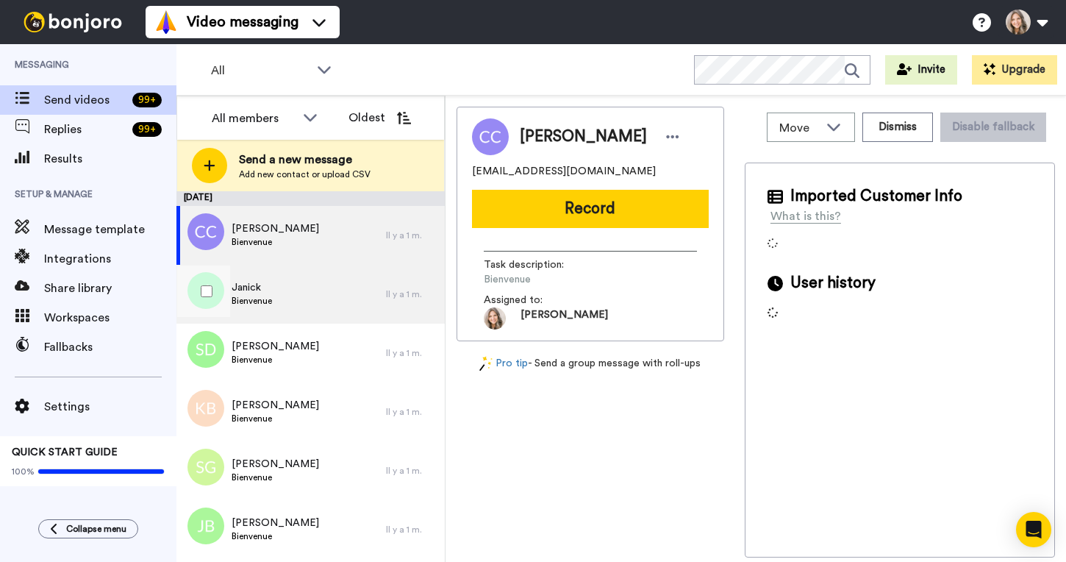
click at [313, 288] on div "[PERSON_NAME]" at bounding box center [282, 294] width 210 height 59
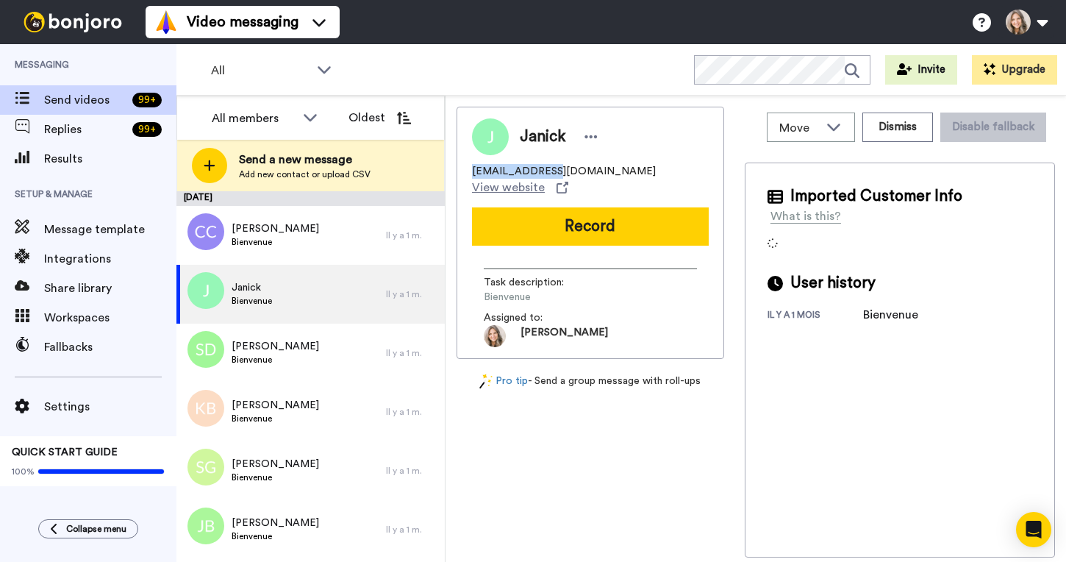
drag, startPoint x: 472, startPoint y: 172, endPoint x: 535, endPoint y: 176, distance: 62.6
click at [535, 176] on span "[EMAIL_ADDRESS][DOMAIN_NAME]" at bounding box center [564, 171] width 184 height 15
copy span "janick.pelozzi"
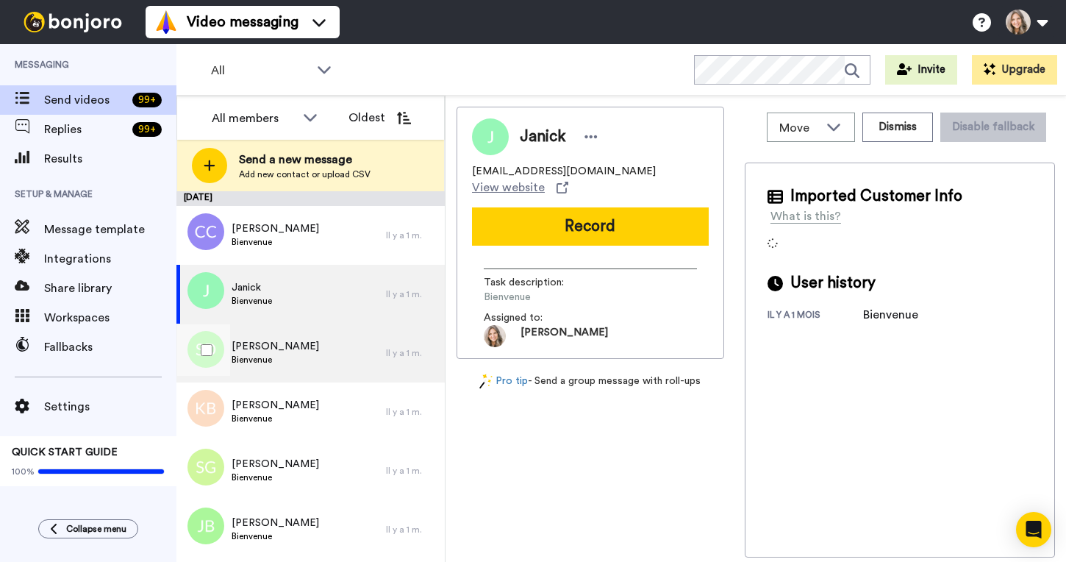
click at [350, 355] on div "[PERSON_NAME] Bienvenue" at bounding box center [282, 353] width 210 height 59
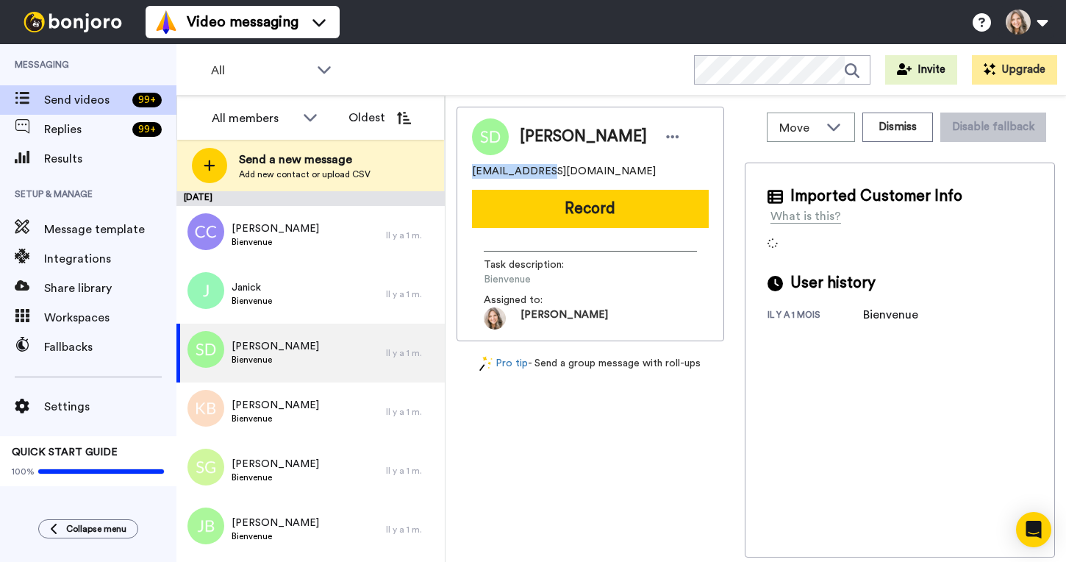
drag, startPoint x: 472, startPoint y: 172, endPoint x: 535, endPoint y: 174, distance: 62.5
click at [535, 174] on span "[EMAIL_ADDRESS][DOMAIN_NAME]" at bounding box center [564, 171] width 184 height 15
copy span "dufresnesuzie"
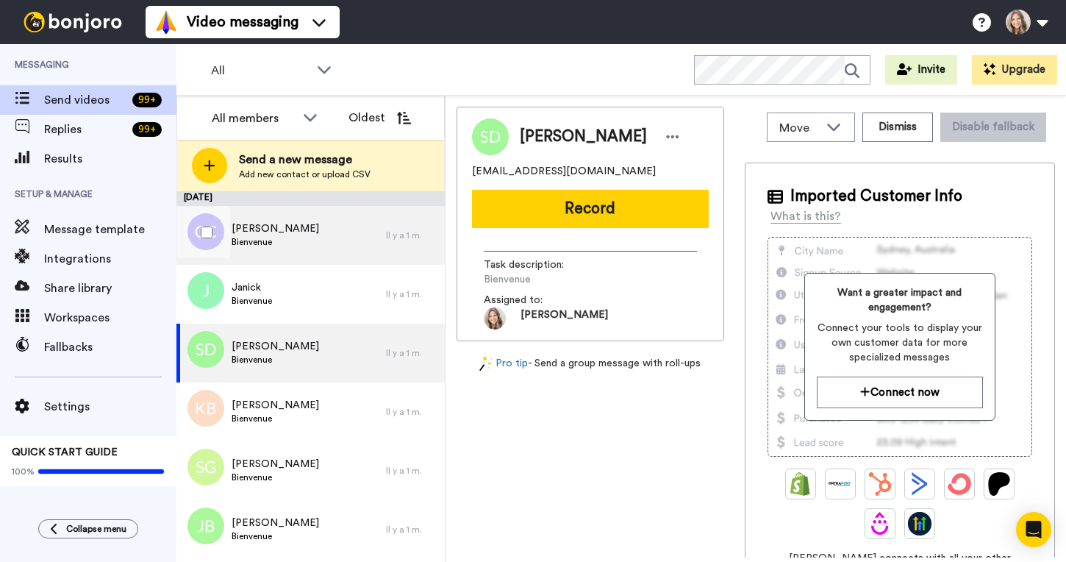
click at [354, 235] on div "[PERSON_NAME] Bienvenue" at bounding box center [282, 235] width 210 height 59
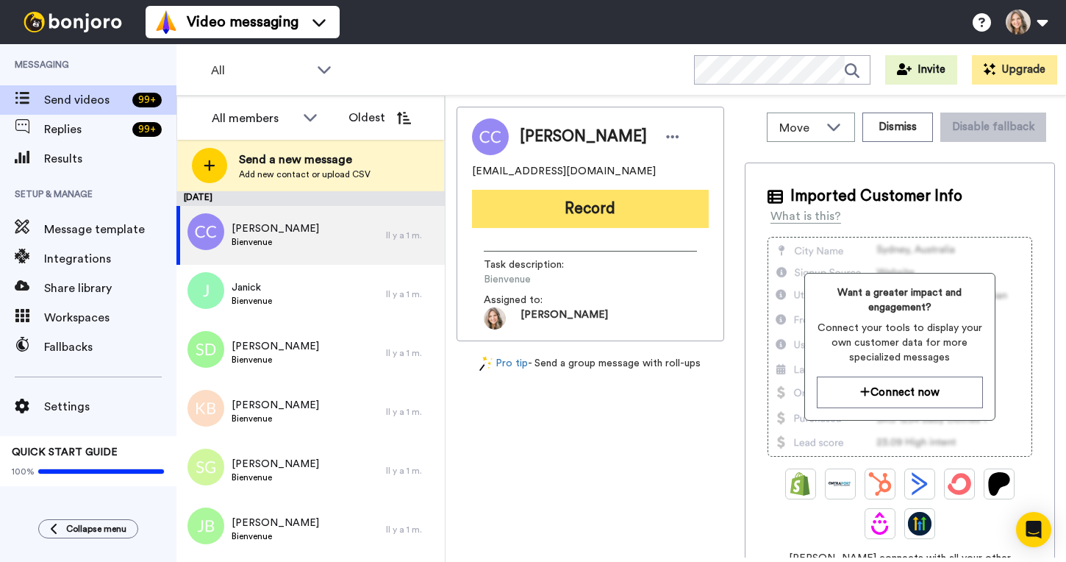
click at [635, 211] on button "Record" at bounding box center [590, 209] width 237 height 38
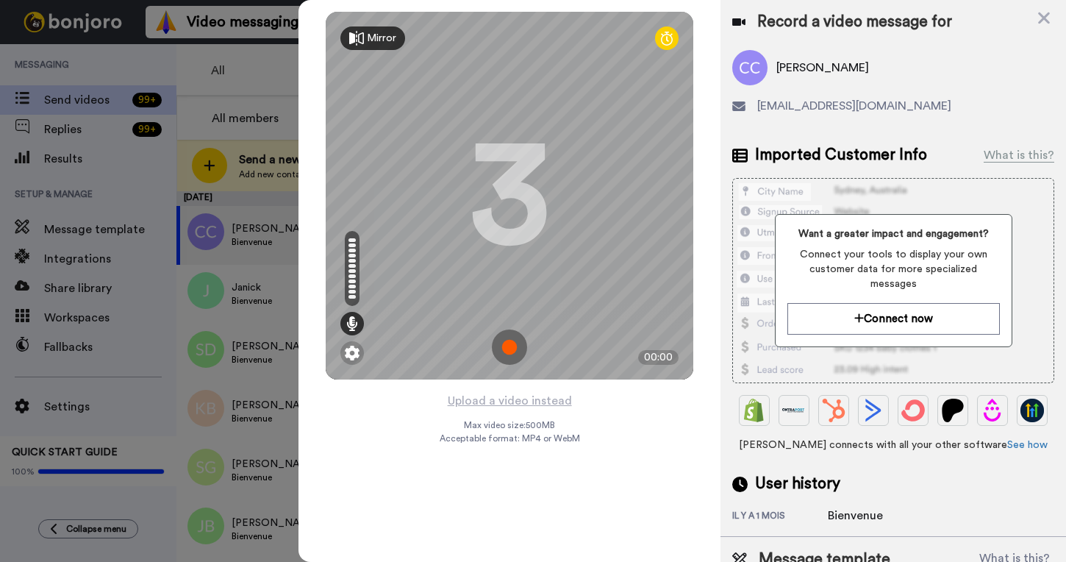
click at [510, 347] on img at bounding box center [509, 346] width 35 height 35
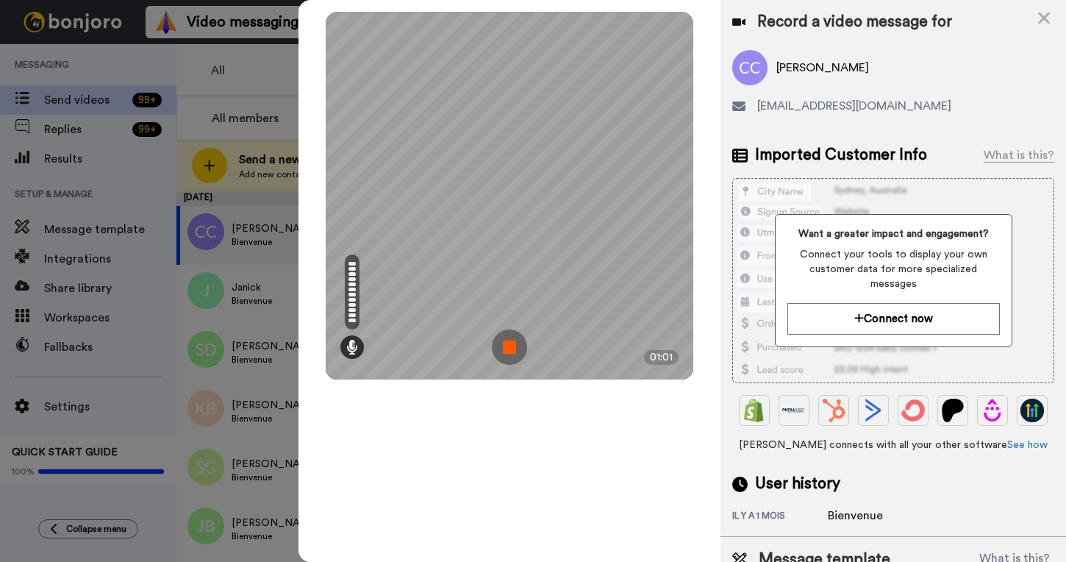
click at [509, 349] on img at bounding box center [509, 346] width 35 height 35
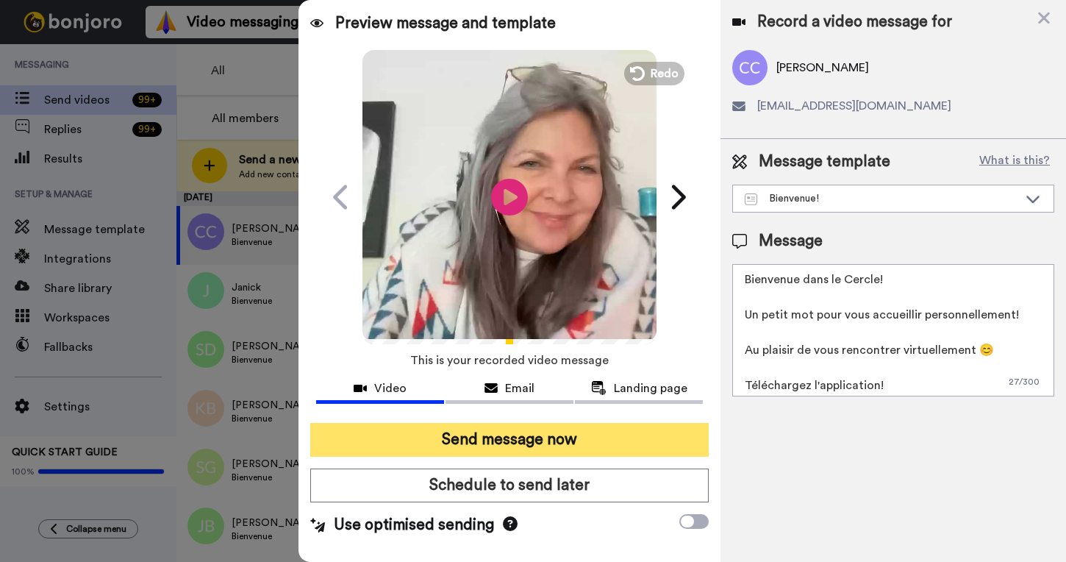
click at [535, 439] on button "Send message now" at bounding box center [509, 440] width 399 height 34
